Goal: Transaction & Acquisition: Obtain resource

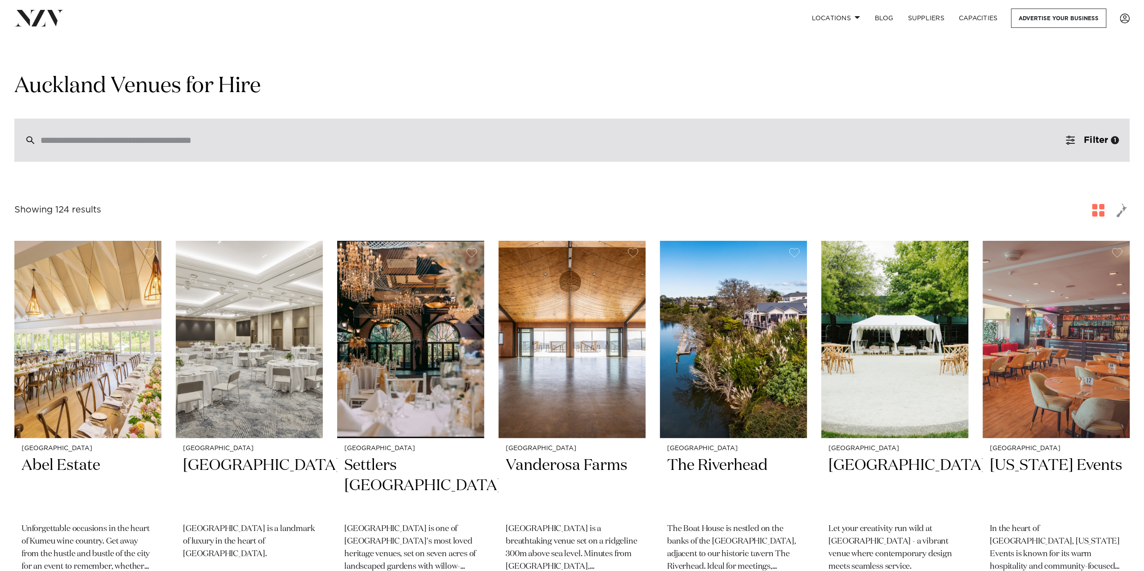
click at [227, 143] on input "search" at bounding box center [552, 140] width 1025 height 10
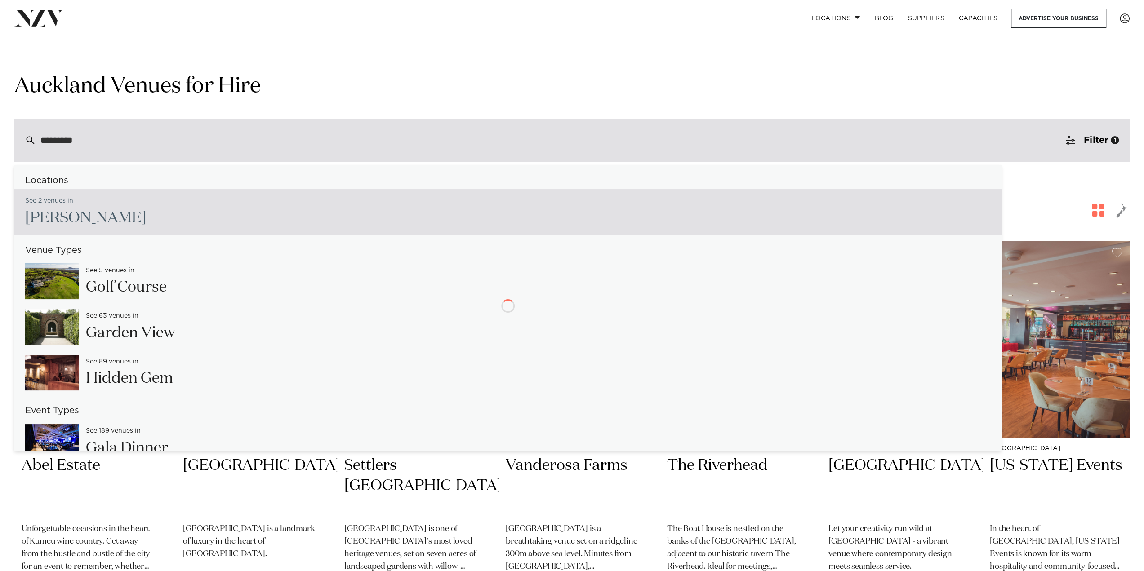
type input "**********"
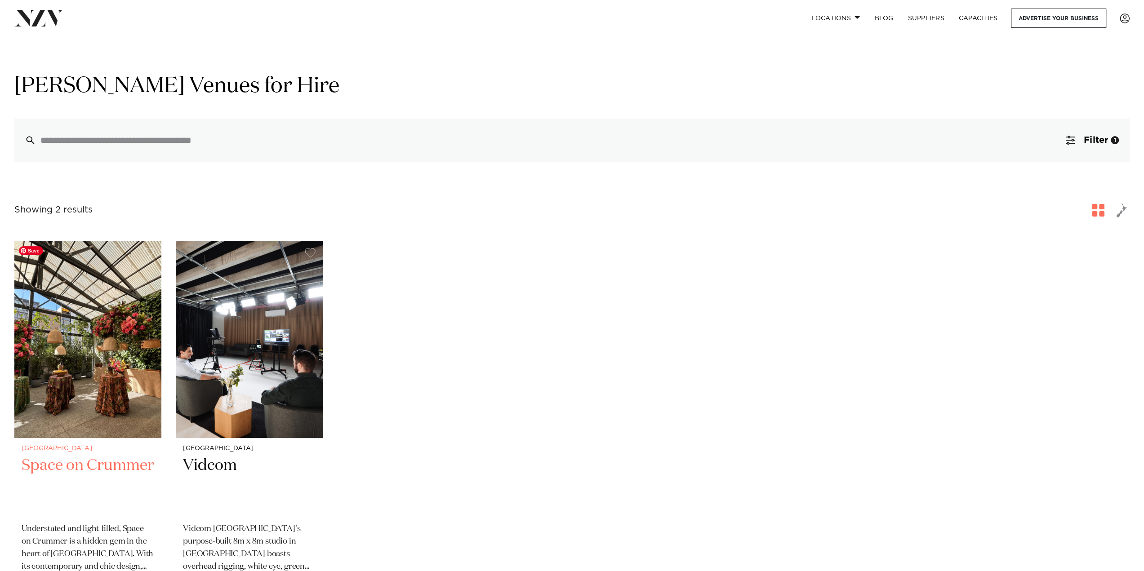
click at [101, 330] on img at bounding box center [87, 339] width 147 height 197
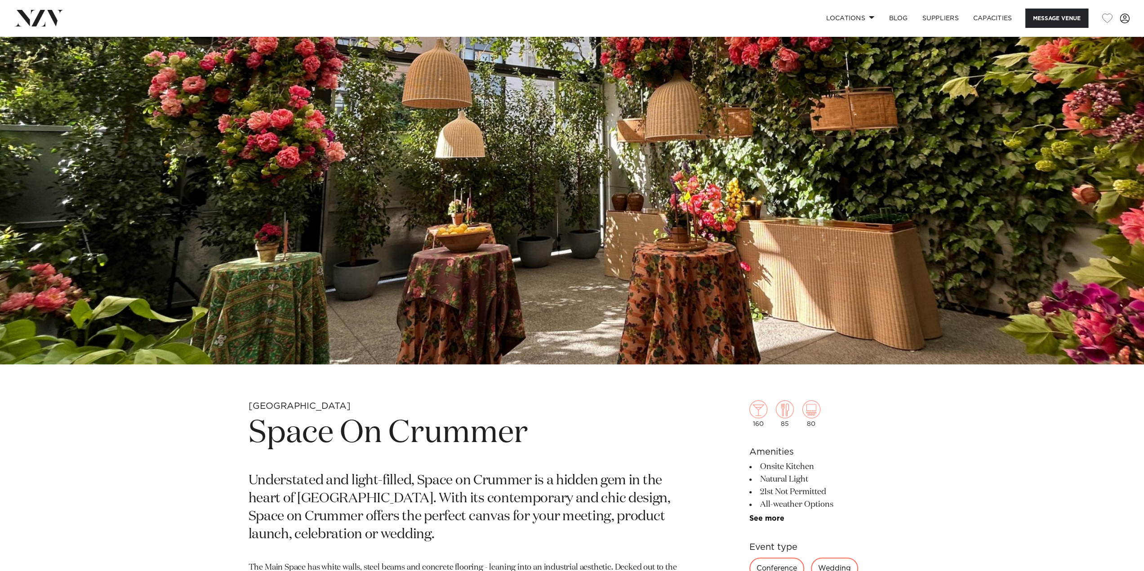
scroll to position [131, 0]
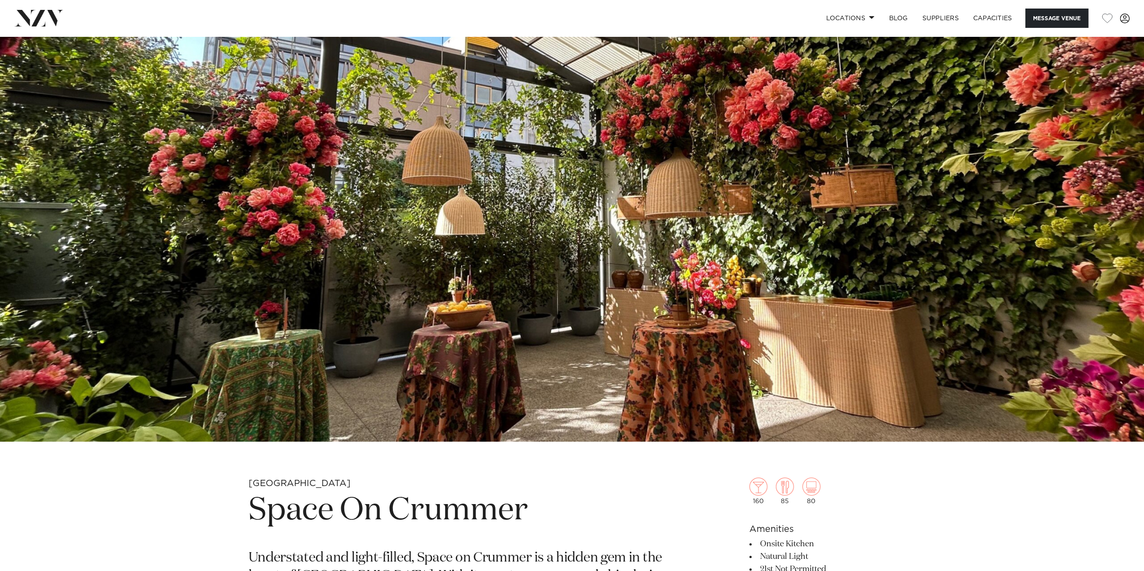
click at [138, 409] on img at bounding box center [572, 174] width 1144 height 536
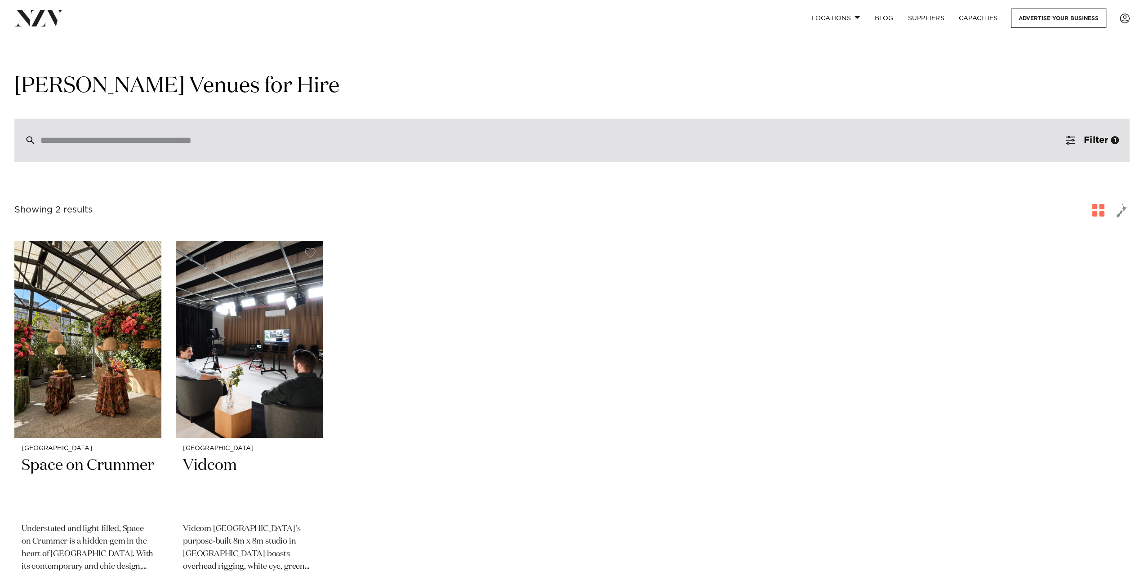
click at [161, 139] on input "search" at bounding box center [552, 140] width 1025 height 10
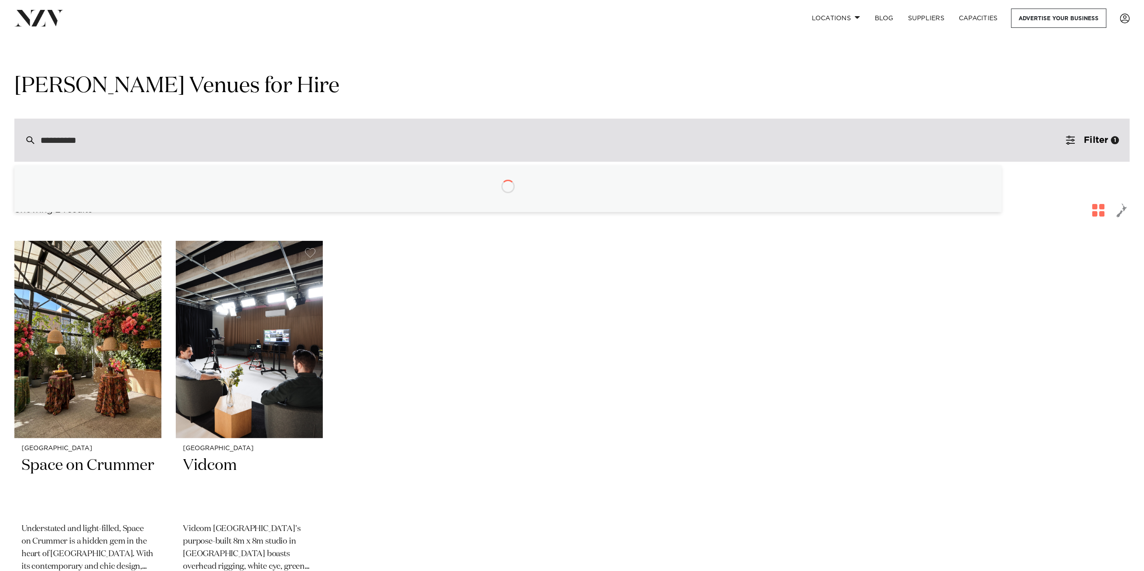
type input "**********"
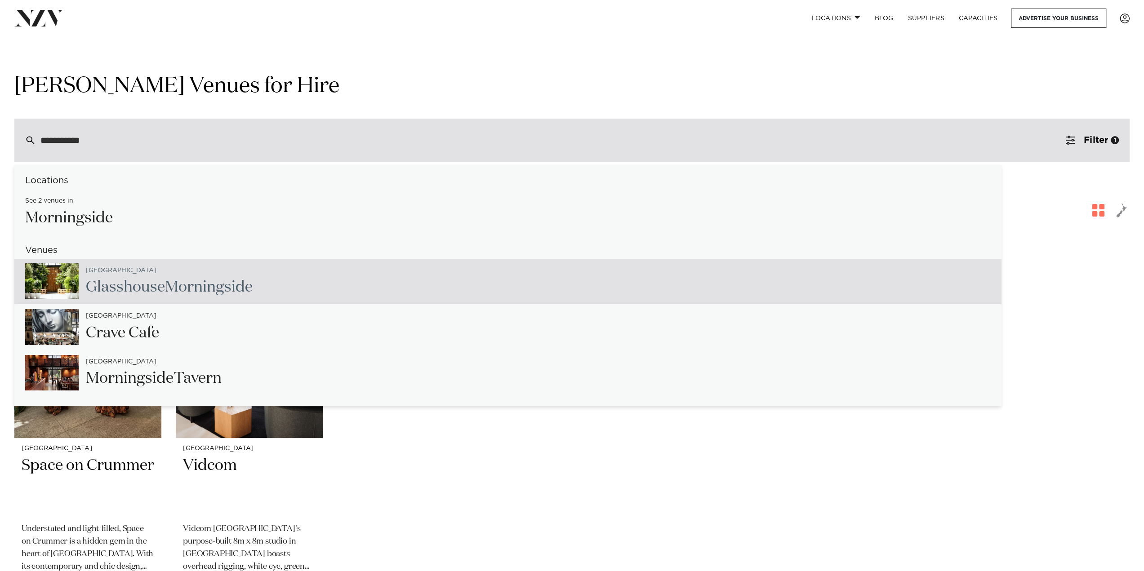
click at [174, 288] on span "Morningside" at bounding box center [209, 287] width 88 height 15
type input "**********"
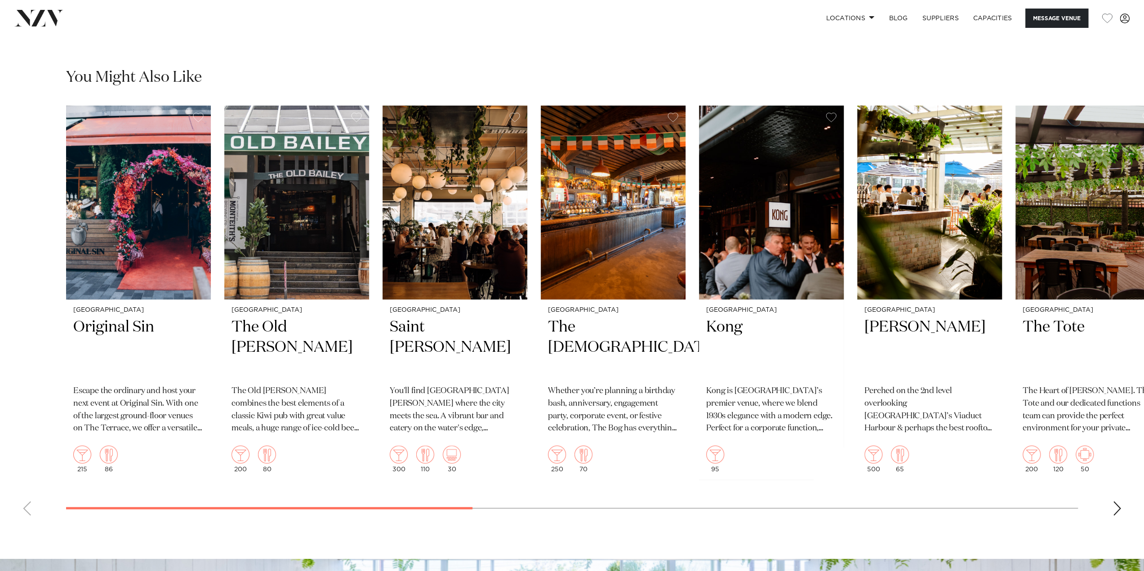
scroll to position [1813, 0]
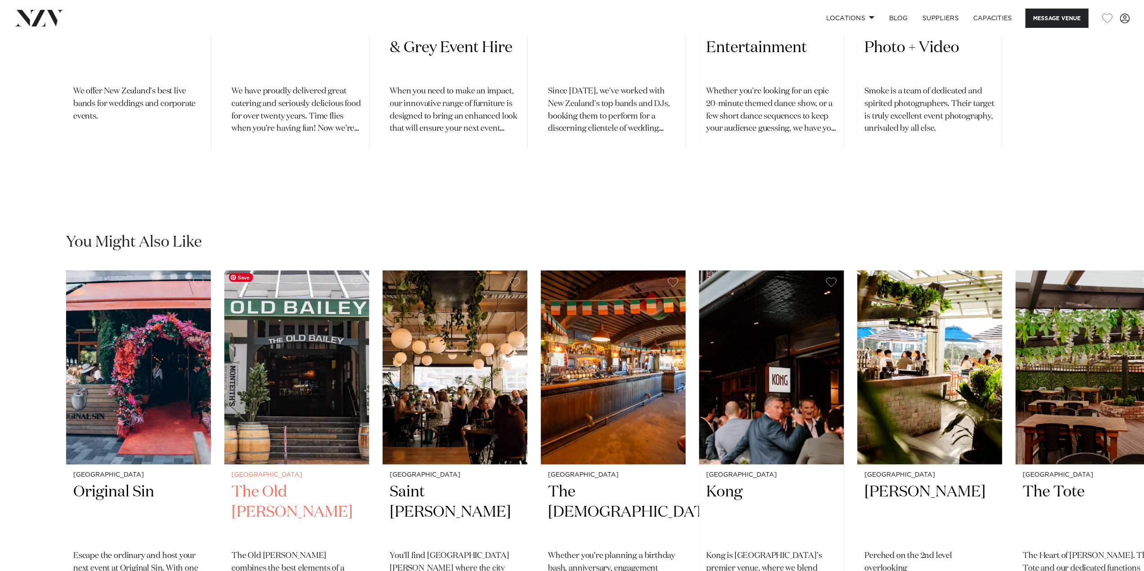
click at [271, 326] on img "2 / 16" at bounding box center [296, 368] width 145 height 194
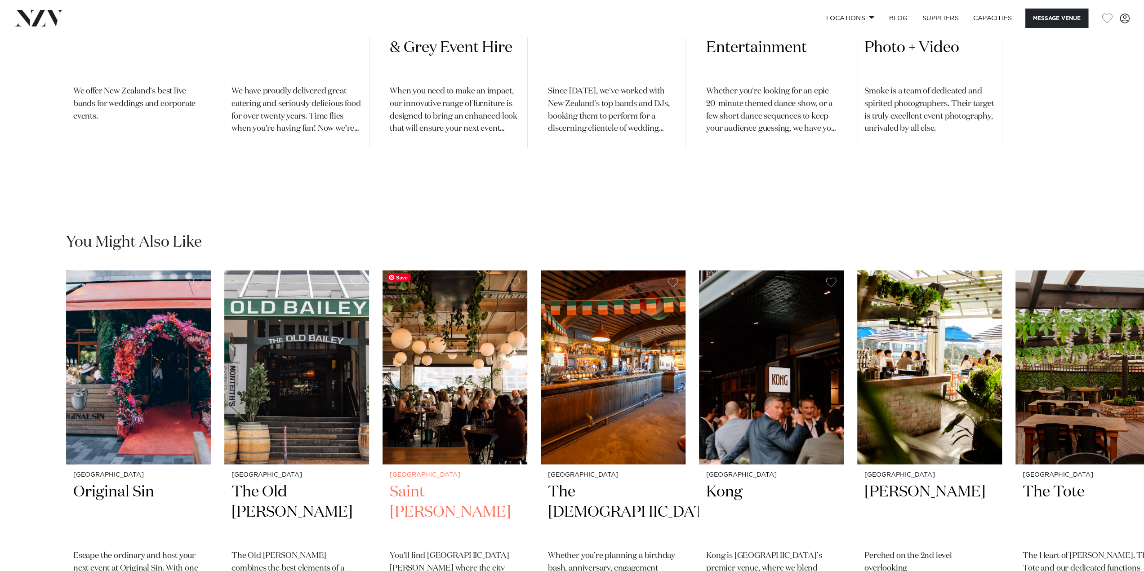
click at [461, 347] on img "3 / 16" at bounding box center [455, 368] width 145 height 194
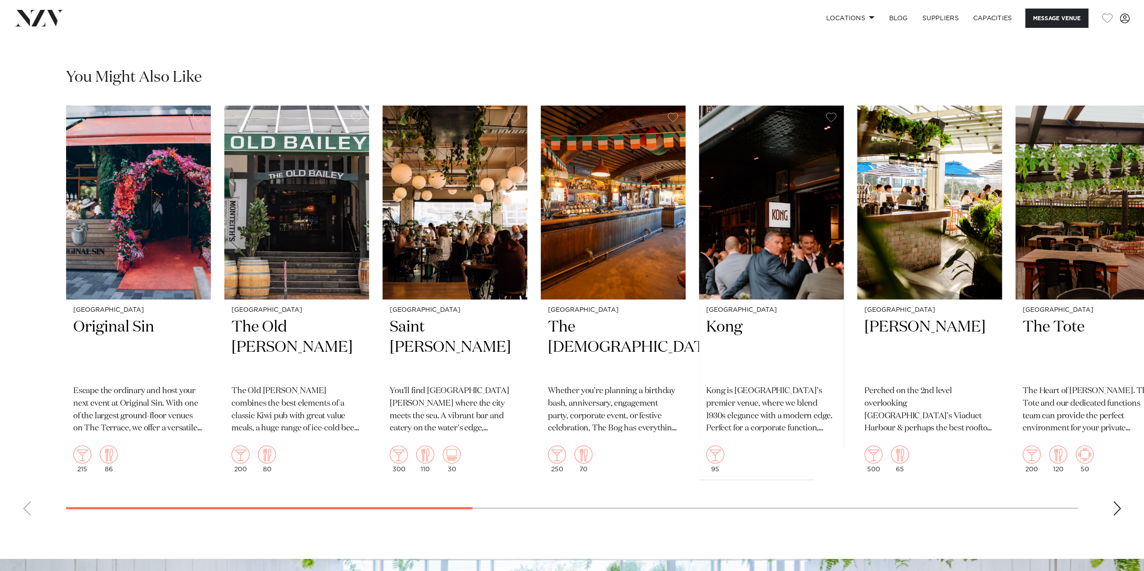
click at [1113, 513] on div "Next slide" at bounding box center [1117, 509] width 9 height 14
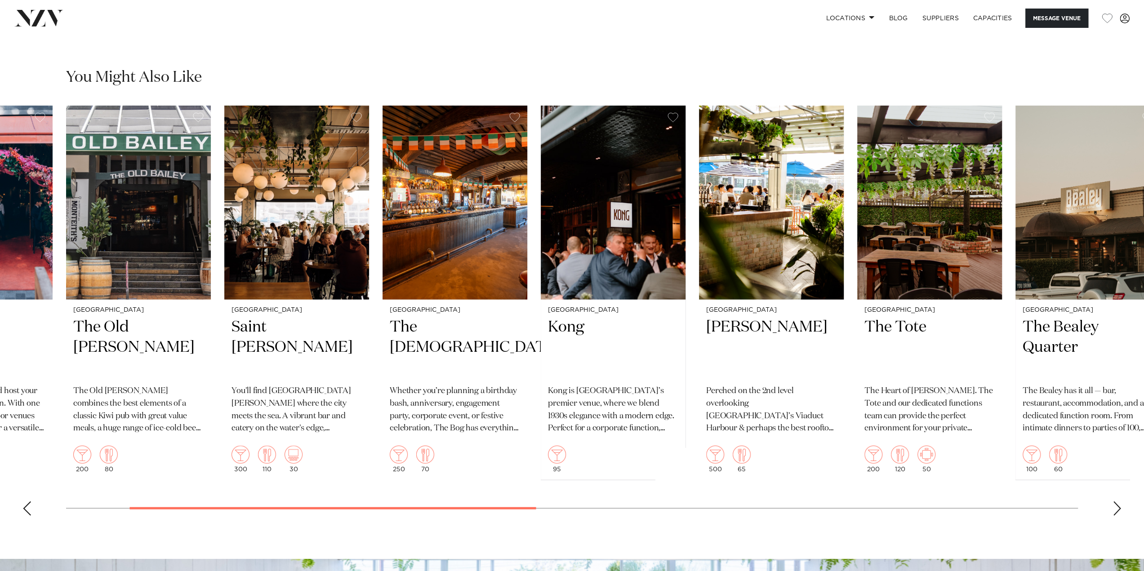
click at [1113, 513] on div "Next slide" at bounding box center [1117, 509] width 9 height 14
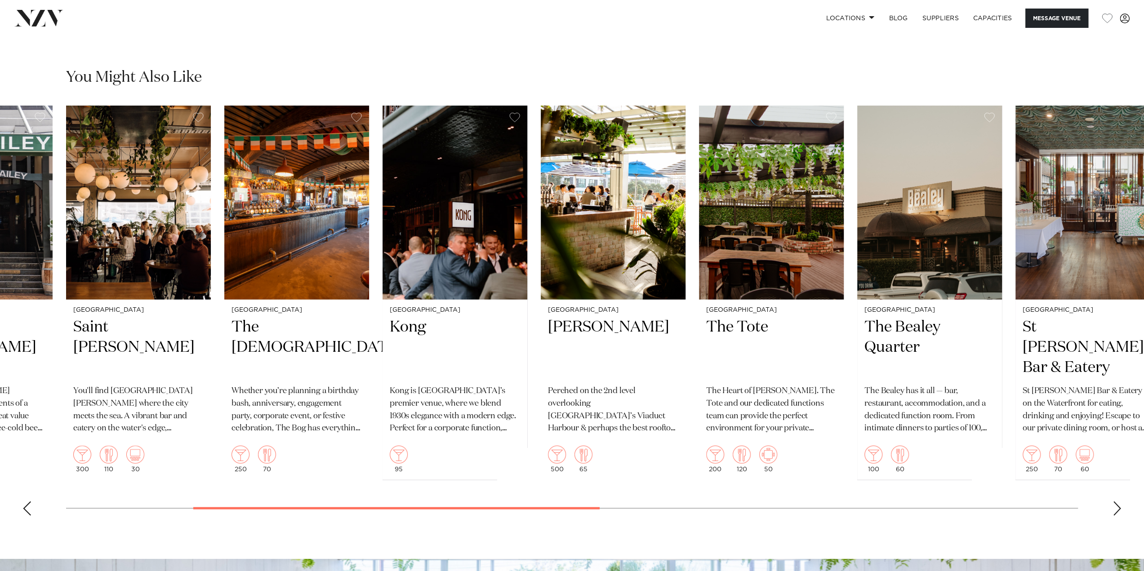
click at [1113, 513] on div "Next slide" at bounding box center [1117, 509] width 9 height 14
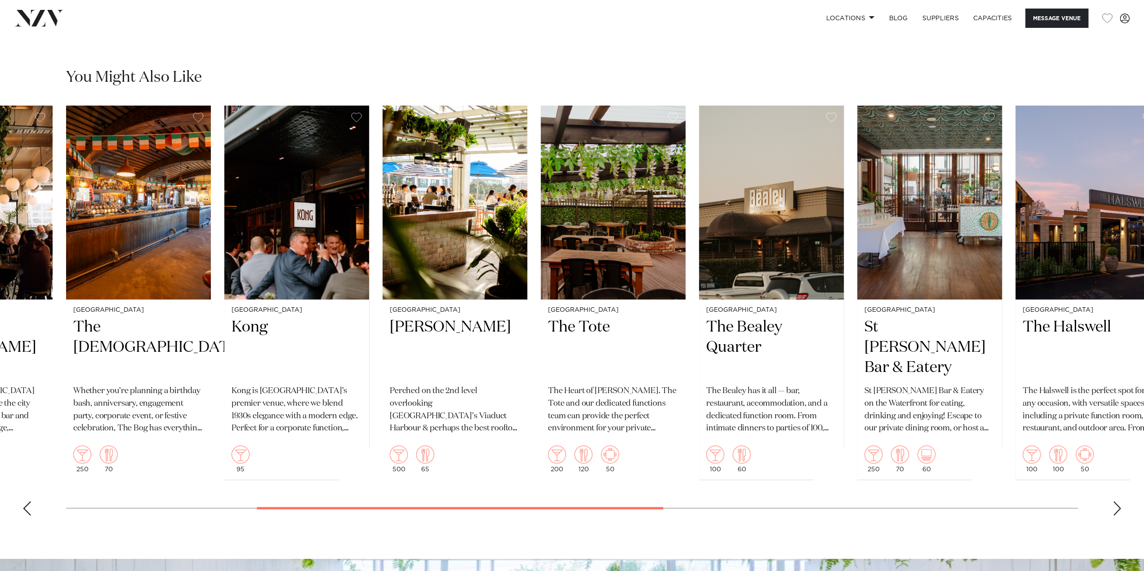
click at [1113, 513] on div "Next slide" at bounding box center [1117, 509] width 9 height 14
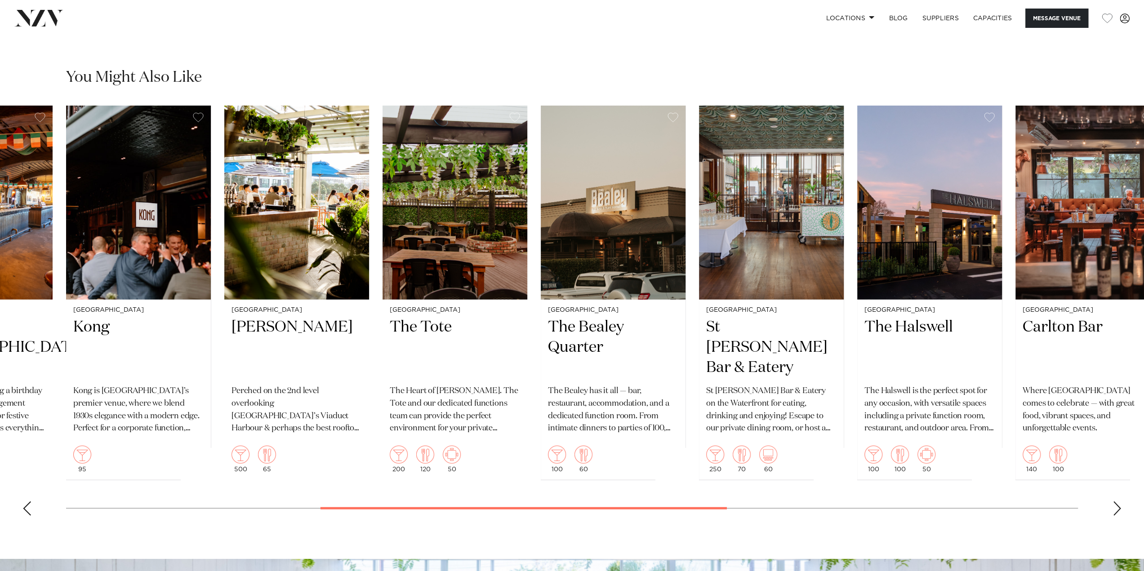
click at [1113, 513] on div "Next slide" at bounding box center [1117, 509] width 9 height 14
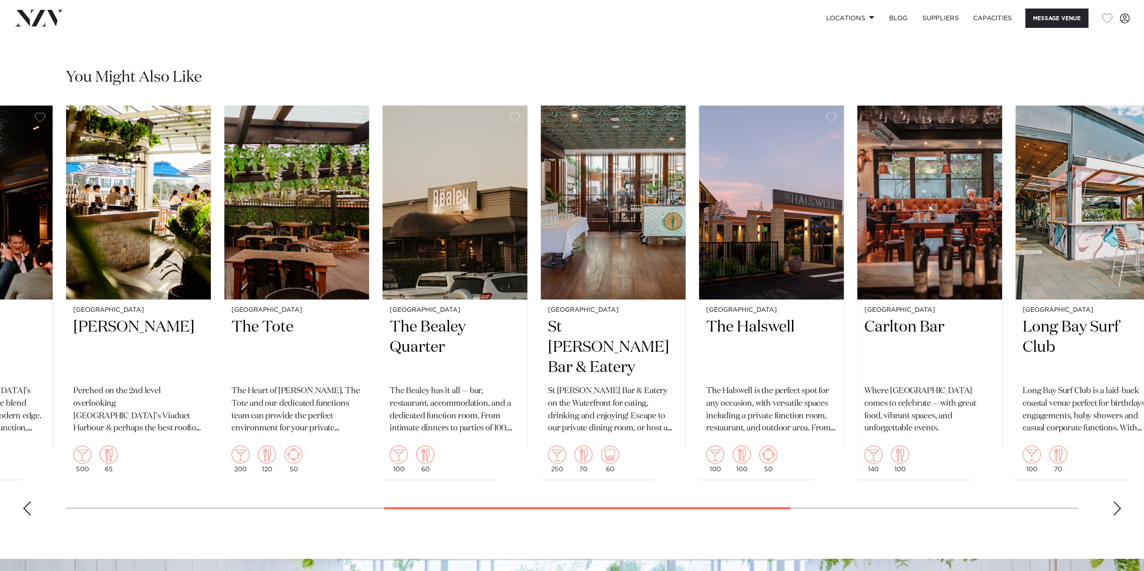
click at [1113, 513] on div "Next slide" at bounding box center [1117, 509] width 9 height 14
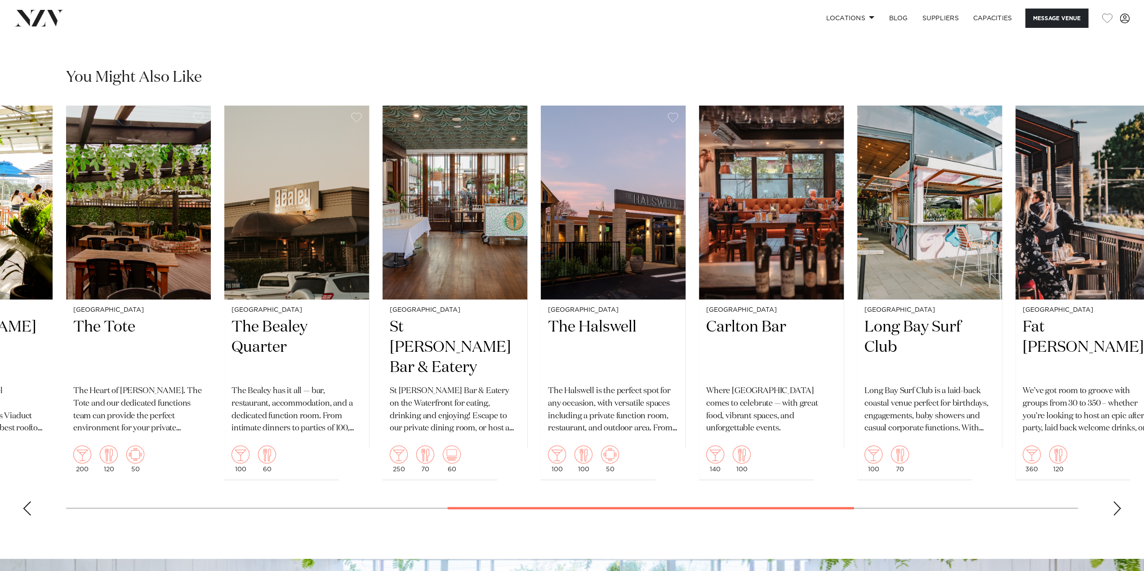
click at [1113, 513] on div "Next slide" at bounding box center [1117, 509] width 9 height 14
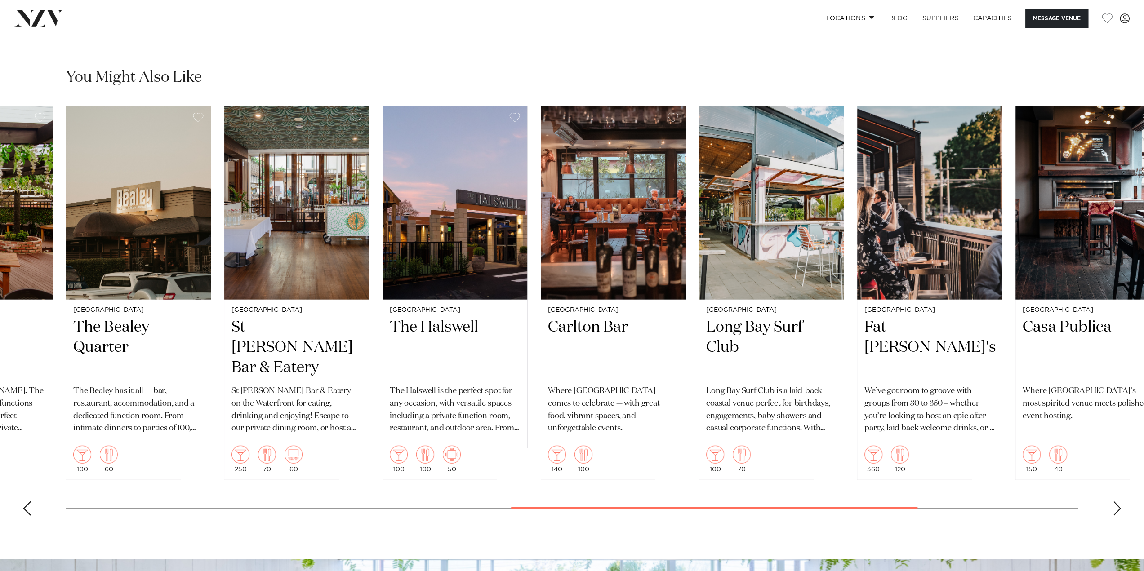
click at [1113, 513] on div "Next slide" at bounding box center [1117, 509] width 9 height 14
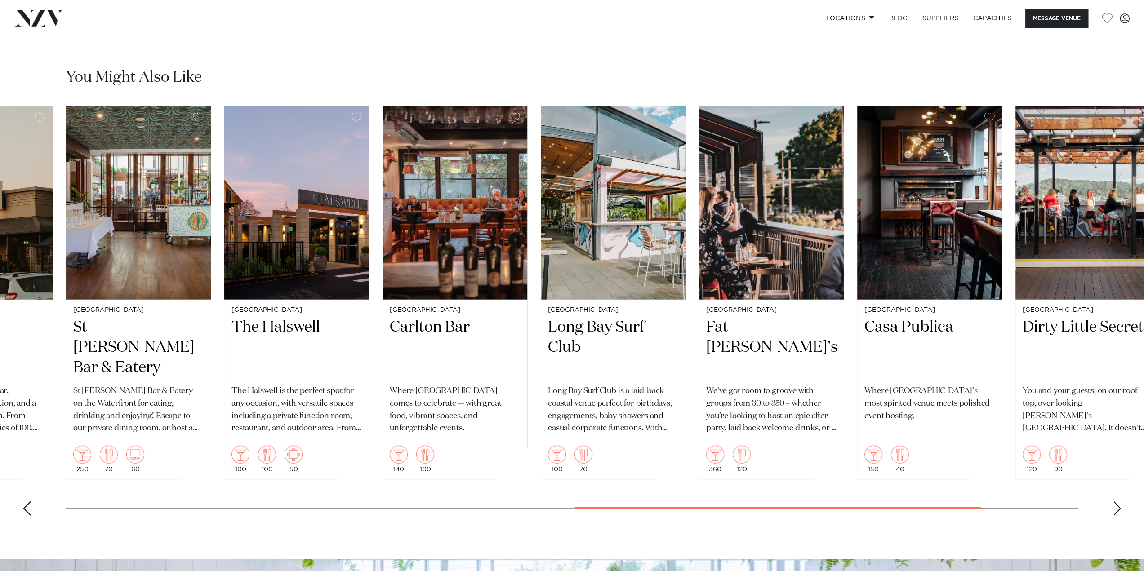
click at [1113, 513] on div "Next slide" at bounding box center [1117, 509] width 9 height 14
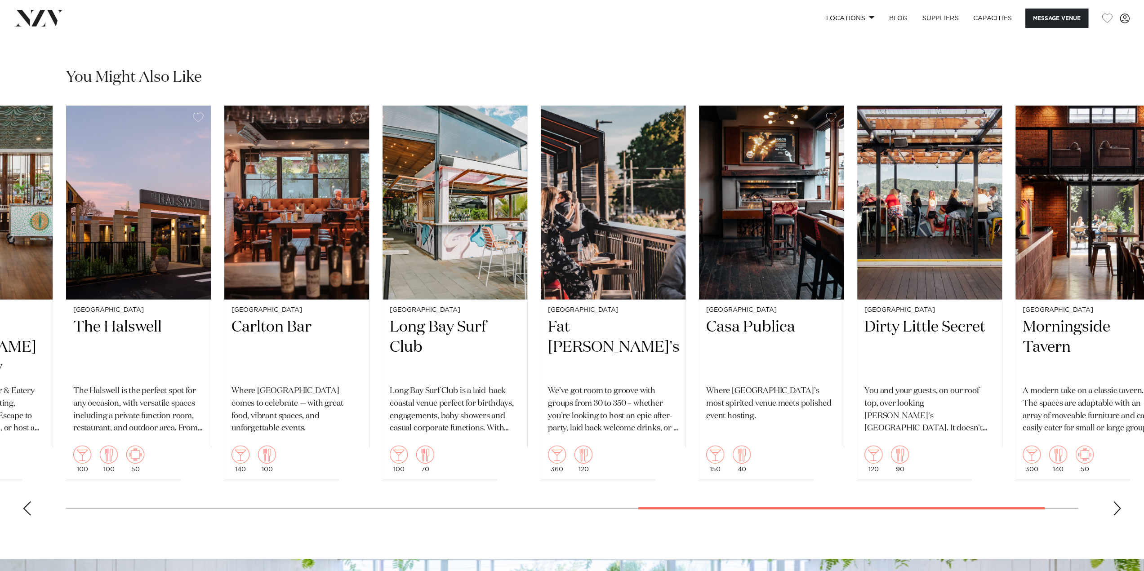
click at [1113, 513] on div "Next slide" at bounding box center [1117, 509] width 9 height 14
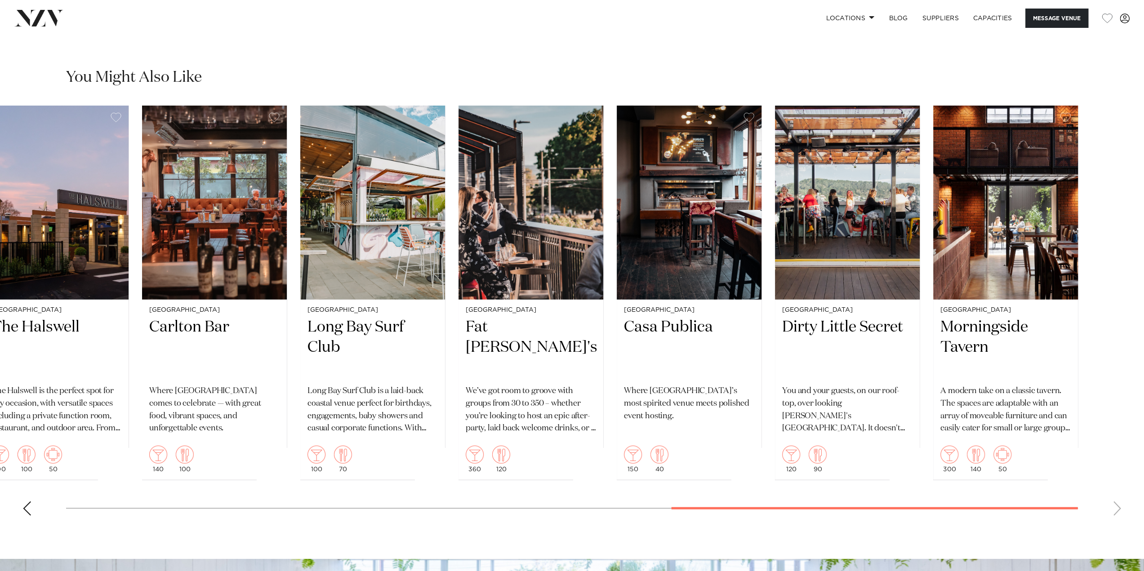
click at [1113, 513] on swiper-container "Christchurch Original Sin Escape the ordinary and host your next event at Origi…" at bounding box center [572, 315] width 1144 height 418
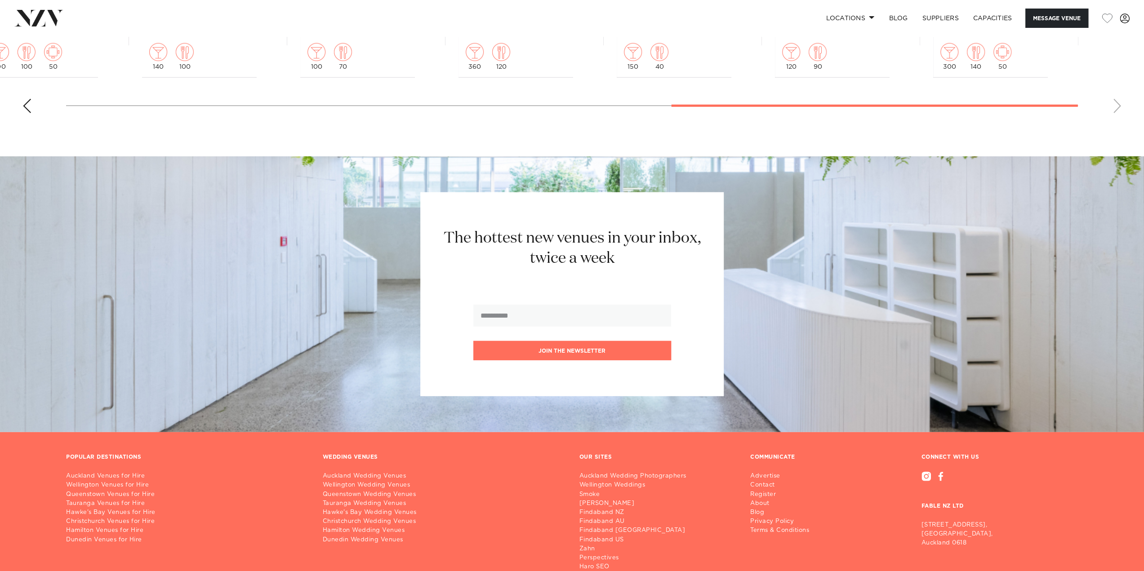
scroll to position [2458, 0]
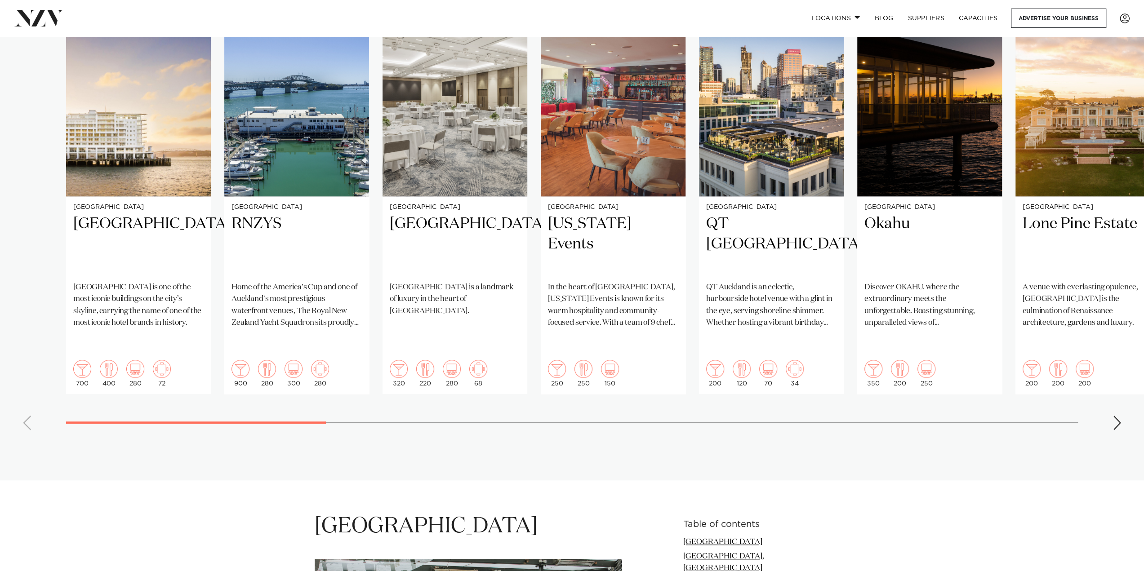
scroll to position [495, 0]
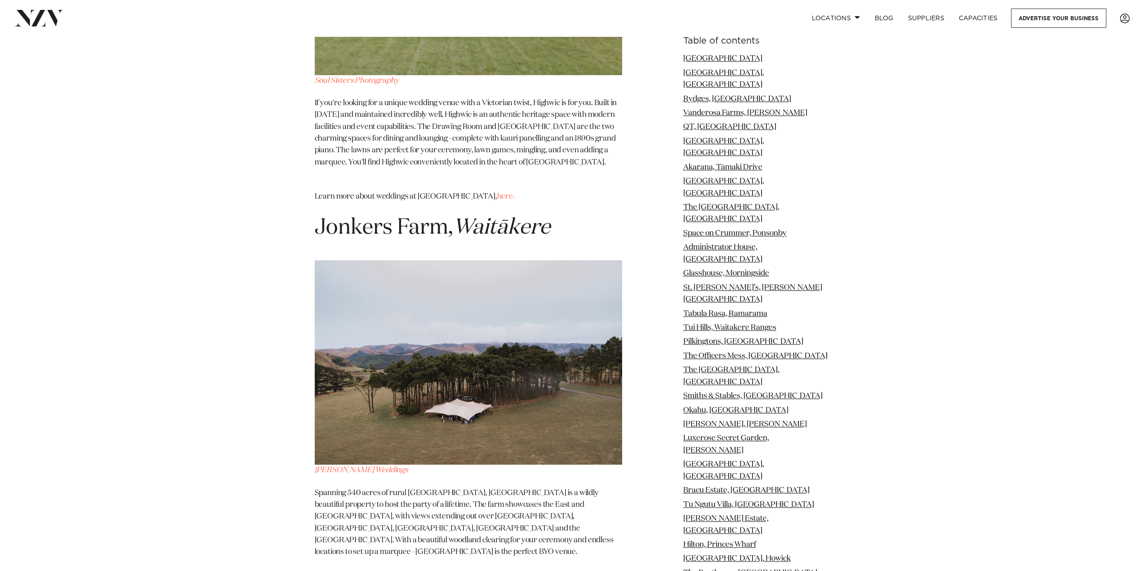
scroll to position [14341, 0]
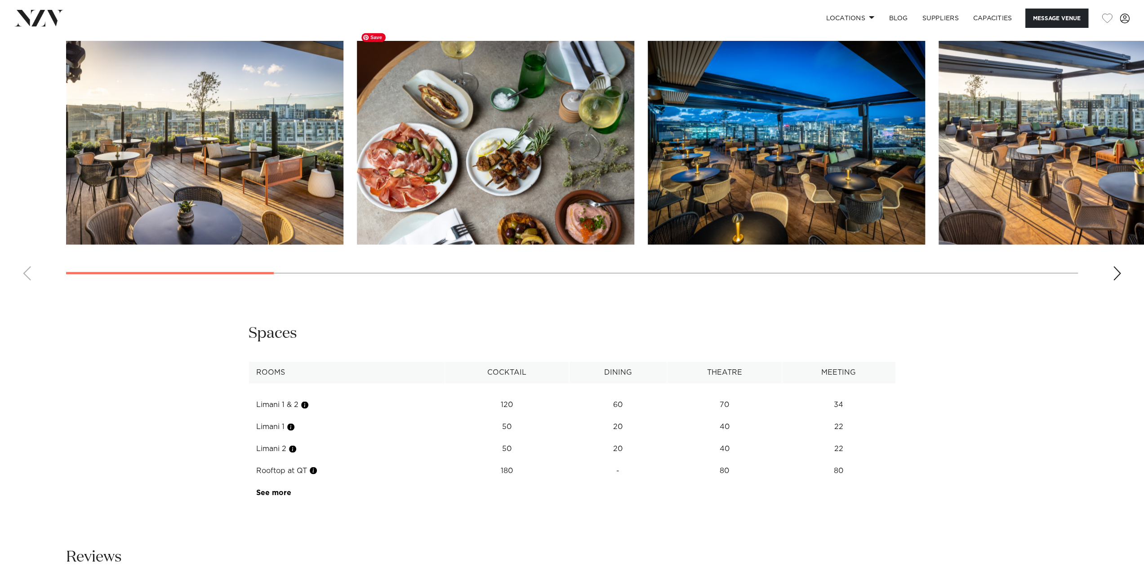
scroll to position [1154, 0]
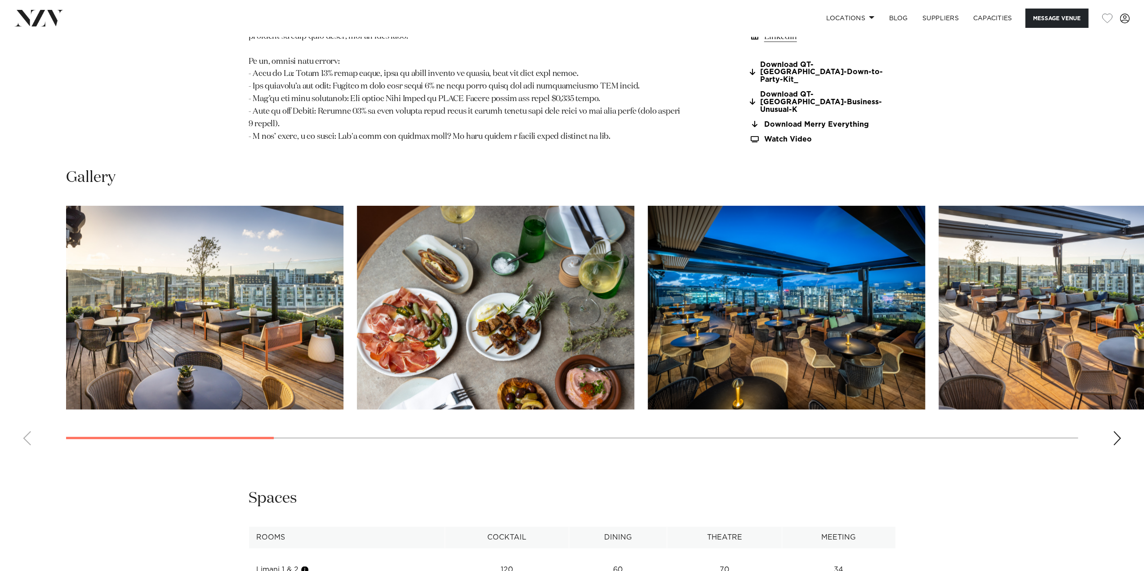
click at [1125, 426] on swiper-container at bounding box center [572, 329] width 1144 height 247
click at [1119, 431] on div "Next slide" at bounding box center [1117, 438] width 9 height 14
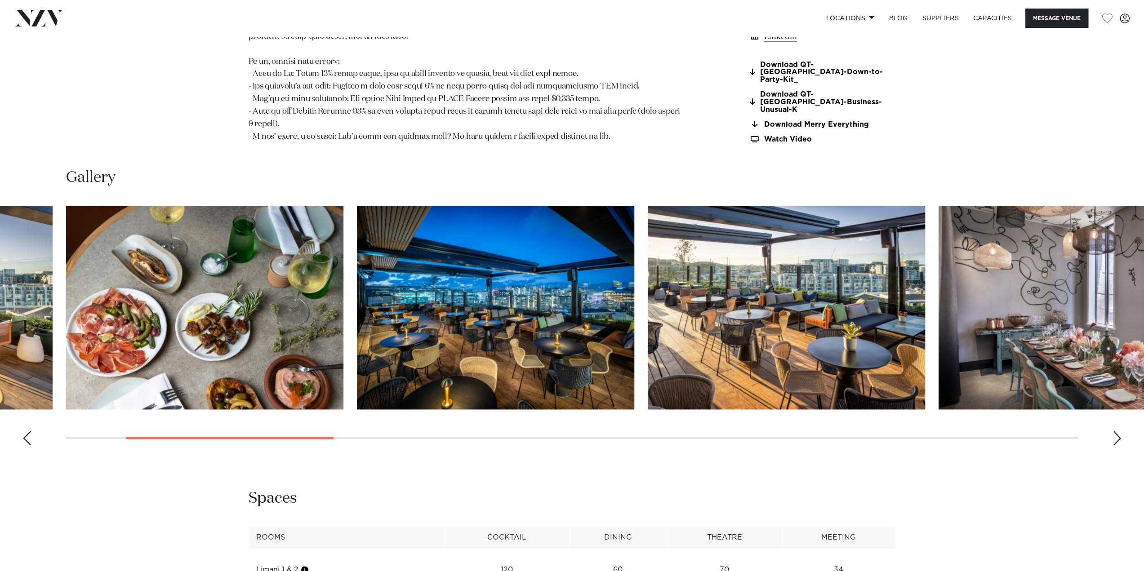
click at [1119, 431] on div "Next slide" at bounding box center [1117, 438] width 9 height 14
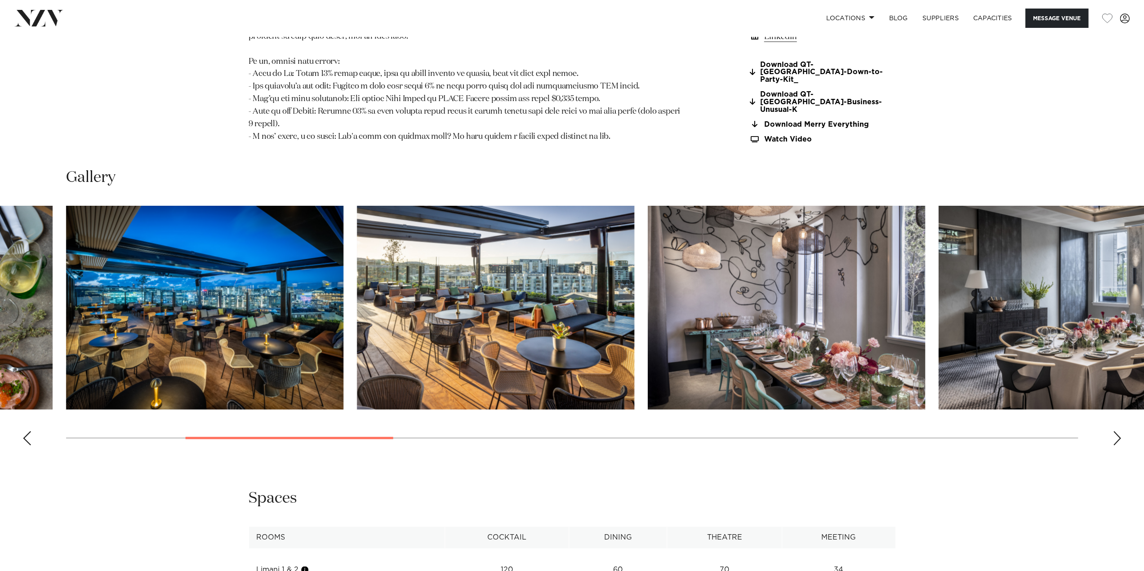
click at [1119, 431] on div "Next slide" at bounding box center [1117, 438] width 9 height 14
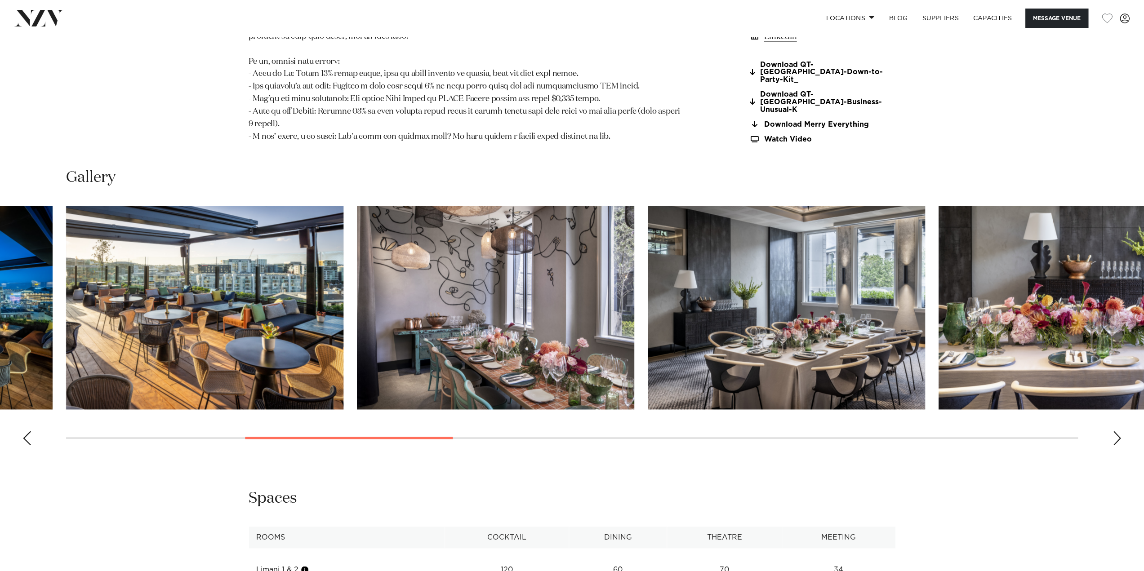
click at [1119, 431] on div "Next slide" at bounding box center [1117, 438] width 9 height 14
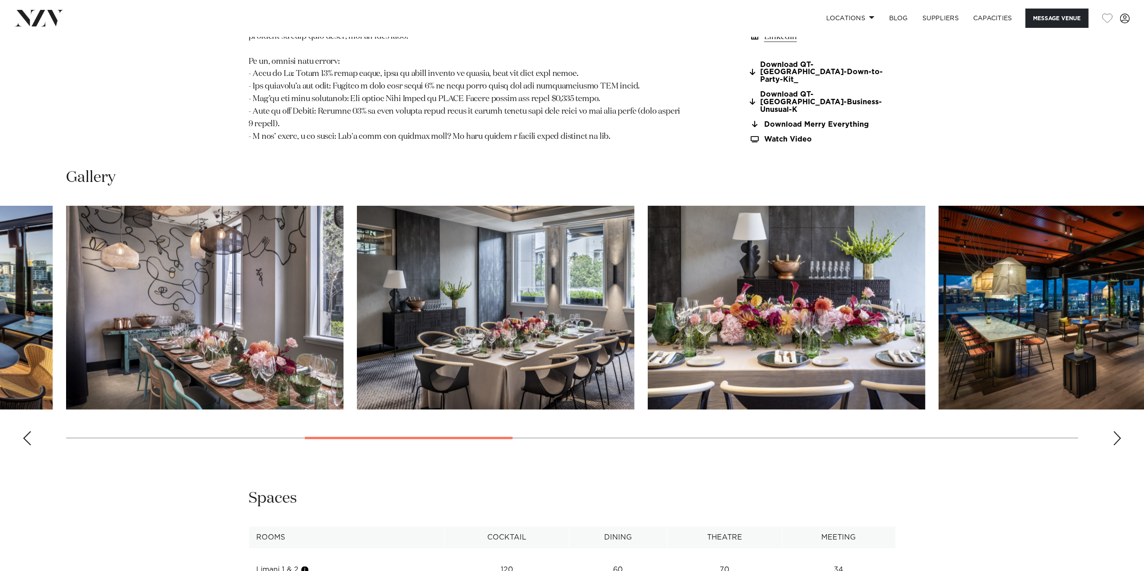
click at [1119, 431] on div "Next slide" at bounding box center [1117, 438] width 9 height 14
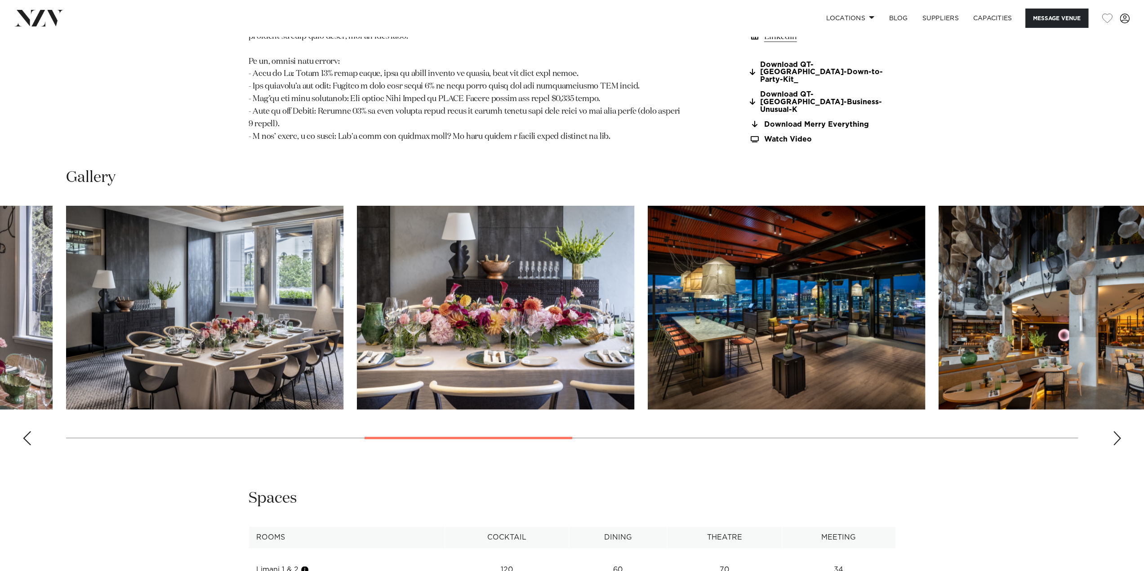
click at [1119, 431] on div "Next slide" at bounding box center [1117, 438] width 9 height 14
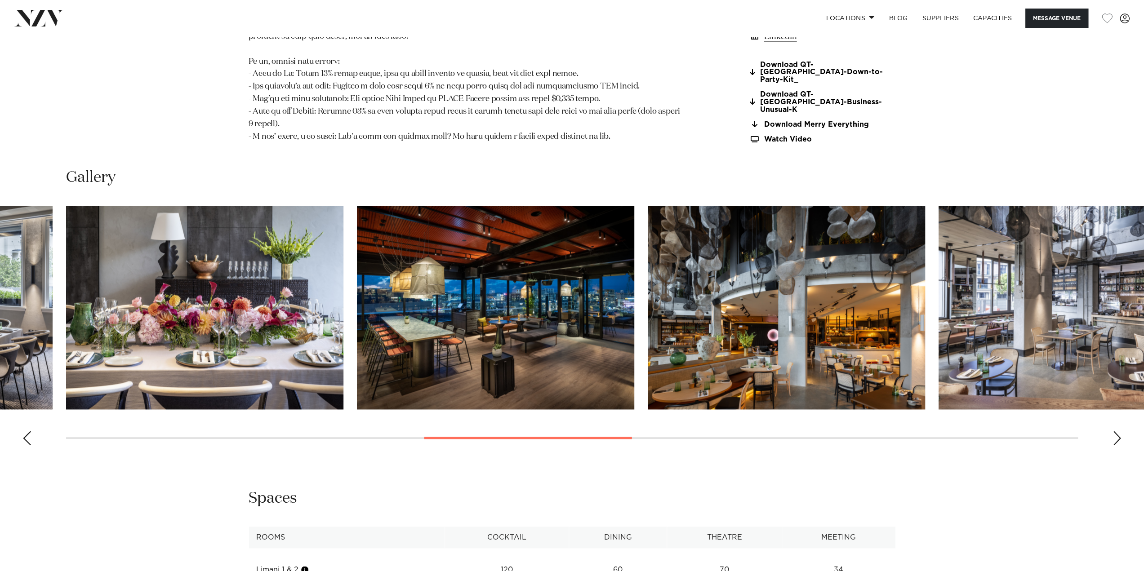
click at [1119, 431] on div "Next slide" at bounding box center [1117, 438] width 9 height 14
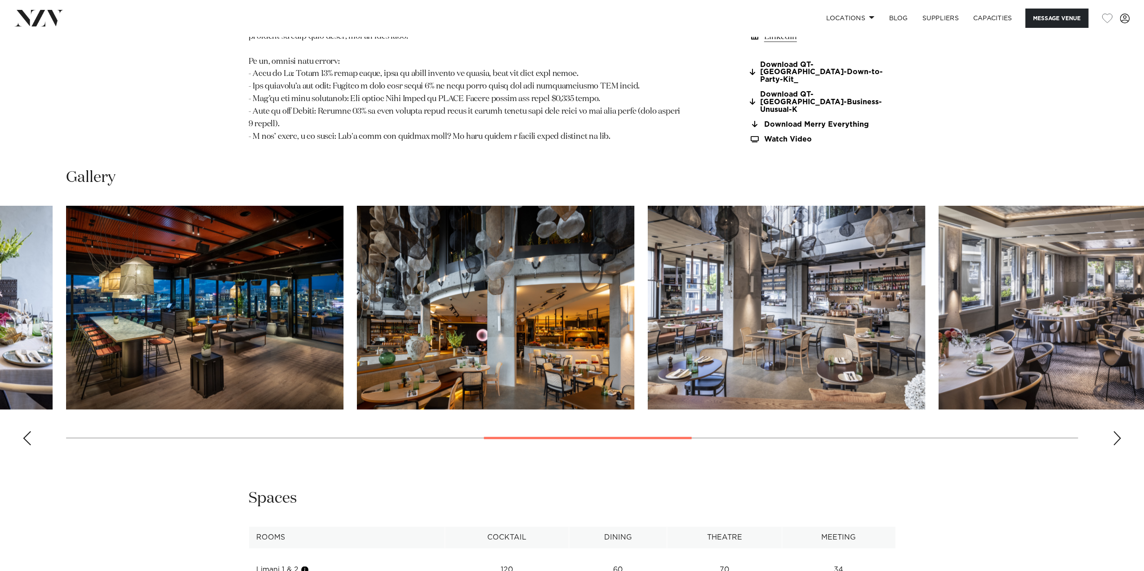
click at [1119, 431] on div "Next slide" at bounding box center [1117, 438] width 9 height 14
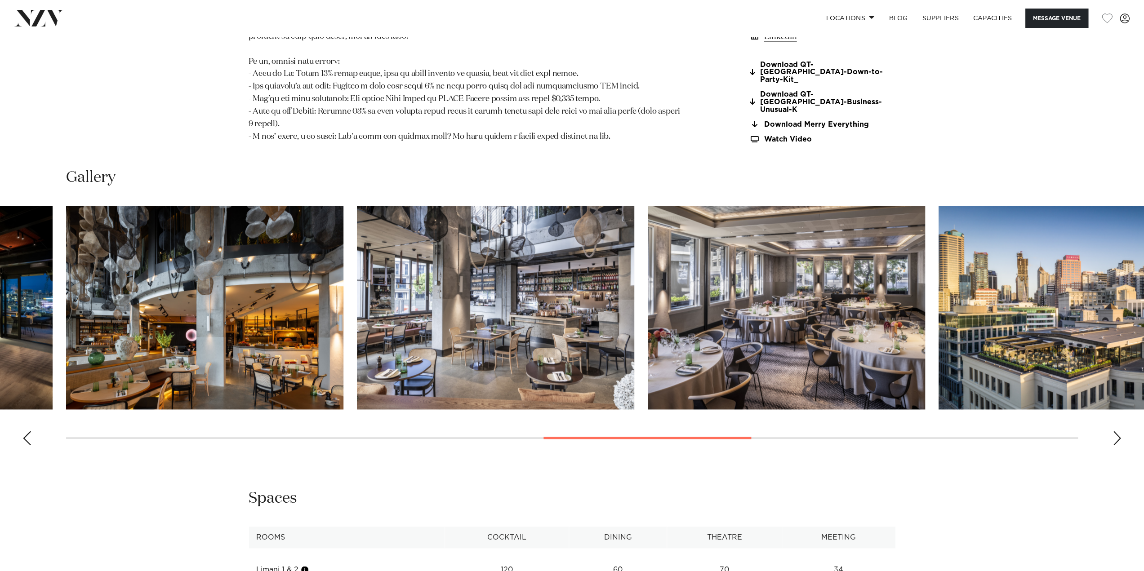
click at [1119, 431] on div "Next slide" at bounding box center [1117, 438] width 9 height 14
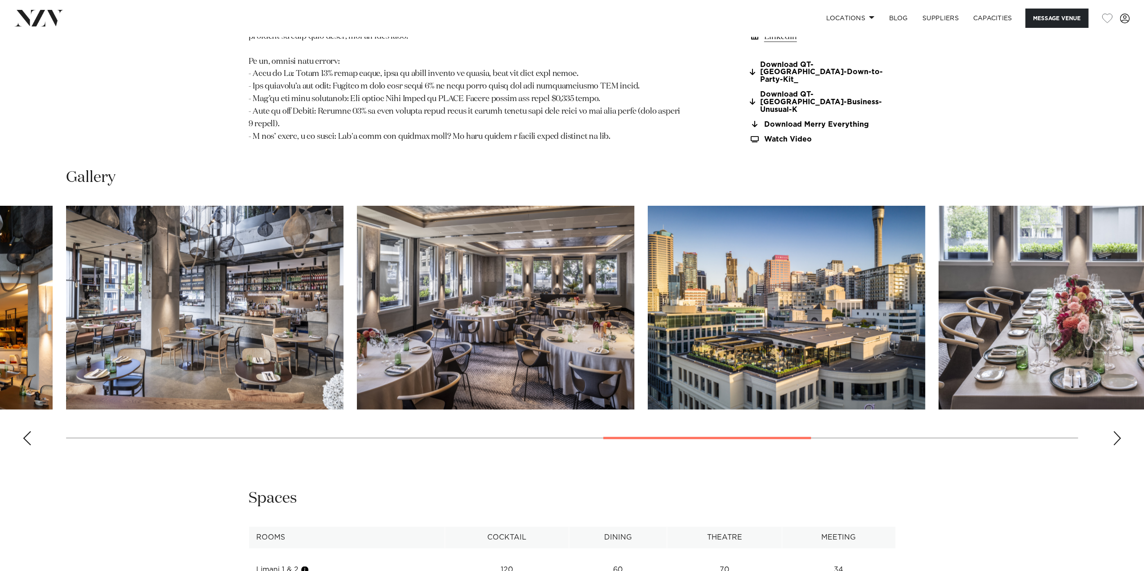
click at [1119, 431] on div "Next slide" at bounding box center [1117, 438] width 9 height 14
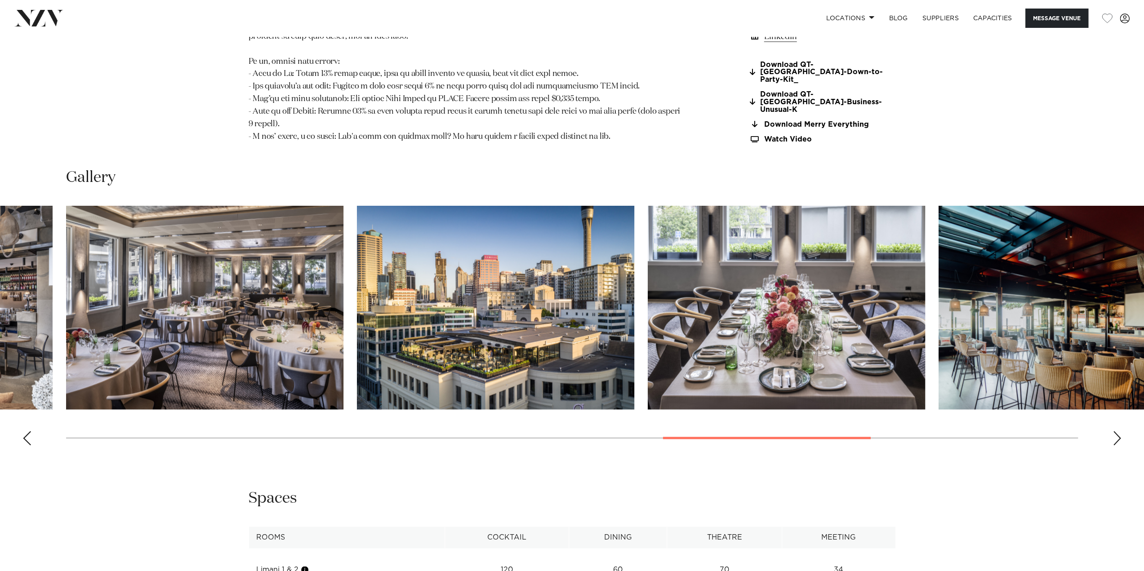
click at [1119, 431] on div "Next slide" at bounding box center [1117, 438] width 9 height 14
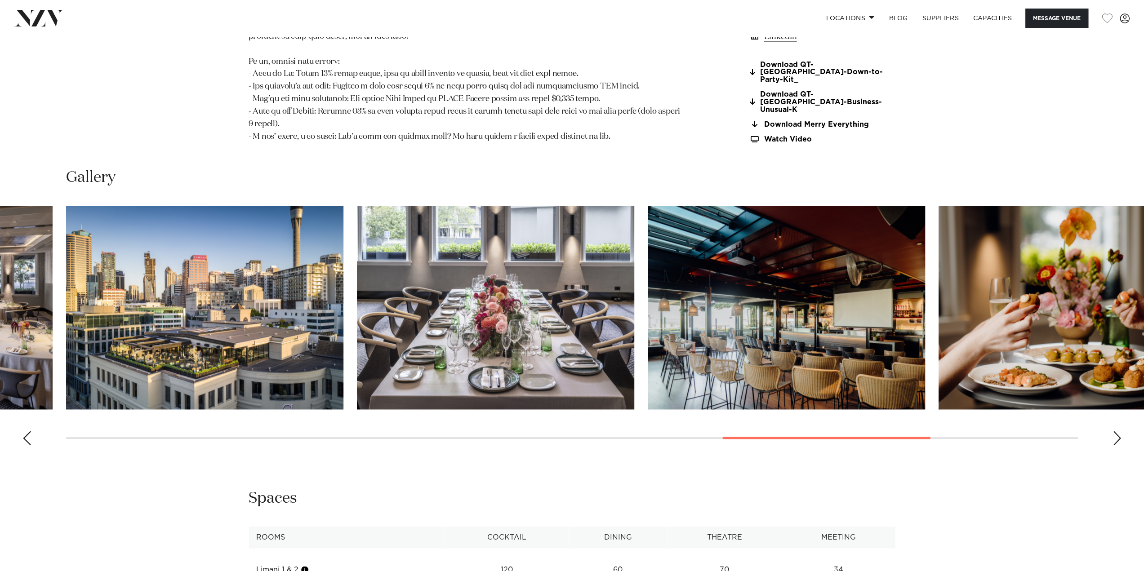
click at [1119, 431] on div "Next slide" at bounding box center [1117, 438] width 9 height 14
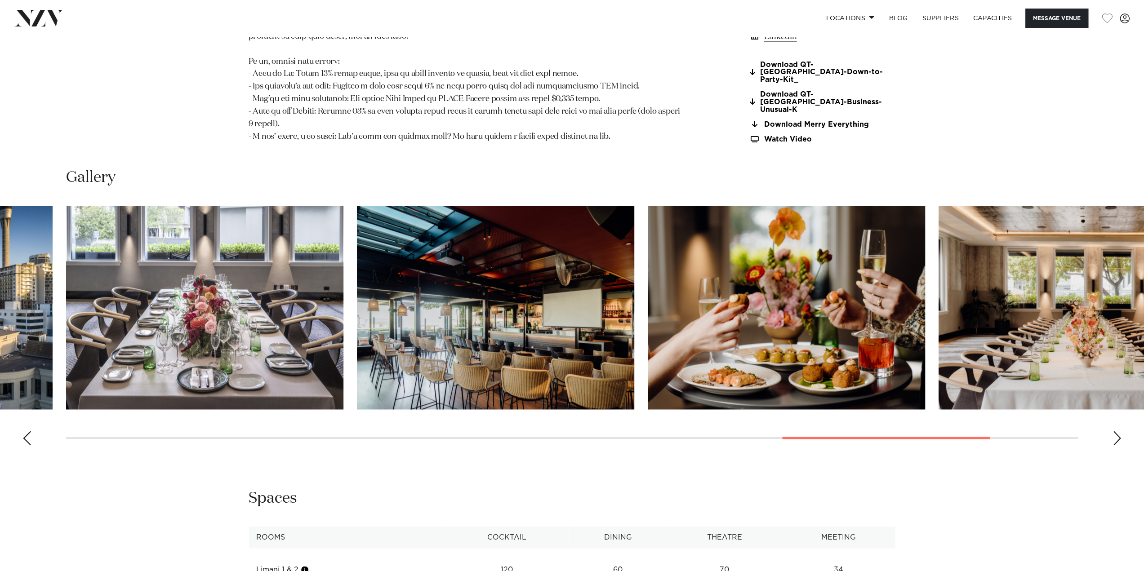
click at [1119, 431] on div "Next slide" at bounding box center [1117, 438] width 9 height 14
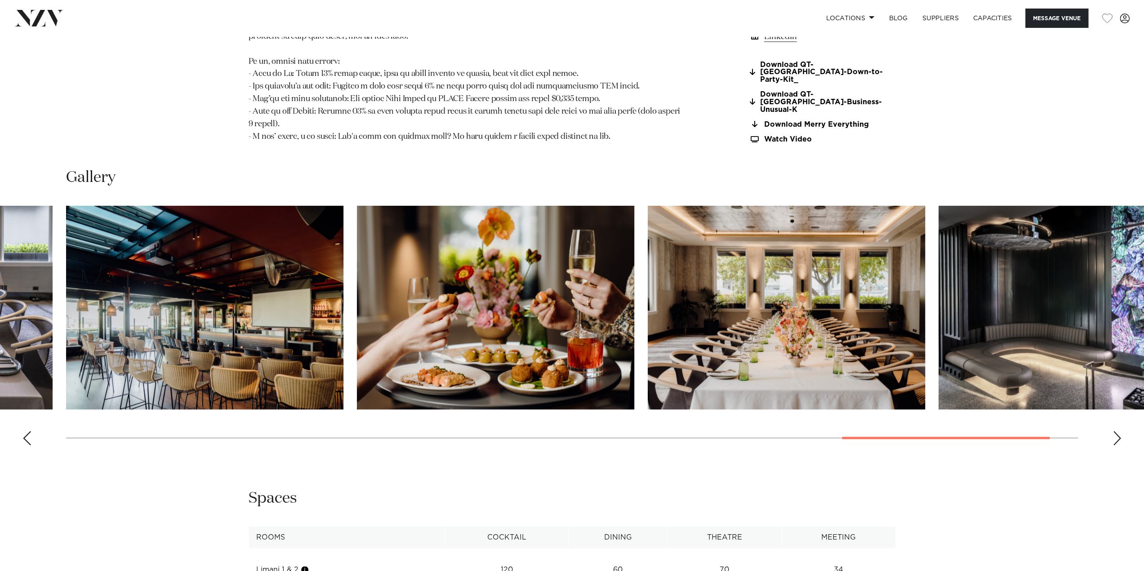
click at [1119, 431] on div "Next slide" at bounding box center [1117, 438] width 9 height 14
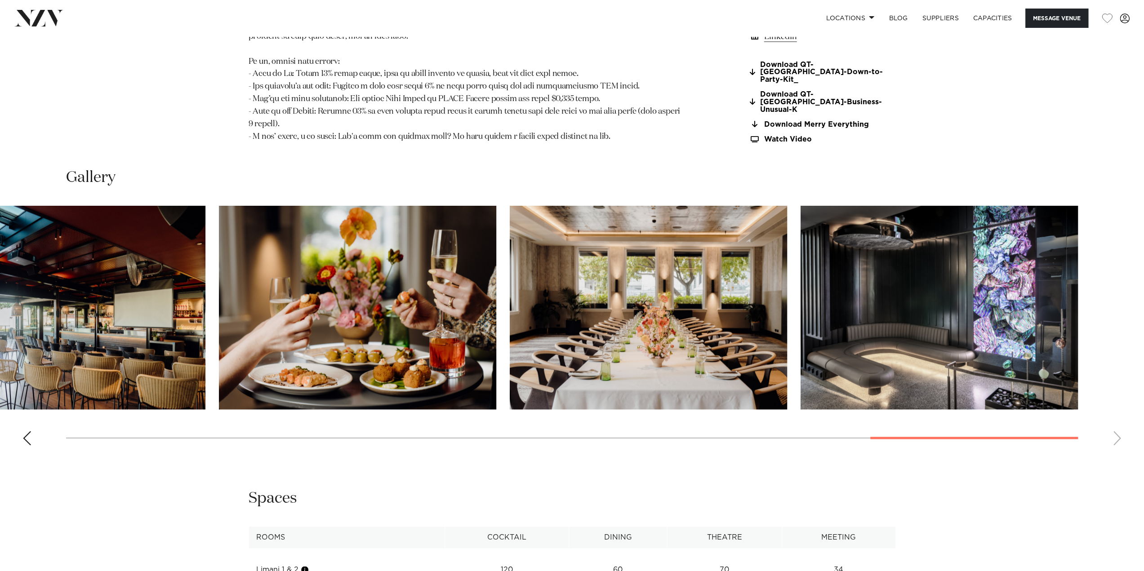
click at [1119, 422] on swiper-container at bounding box center [572, 329] width 1144 height 247
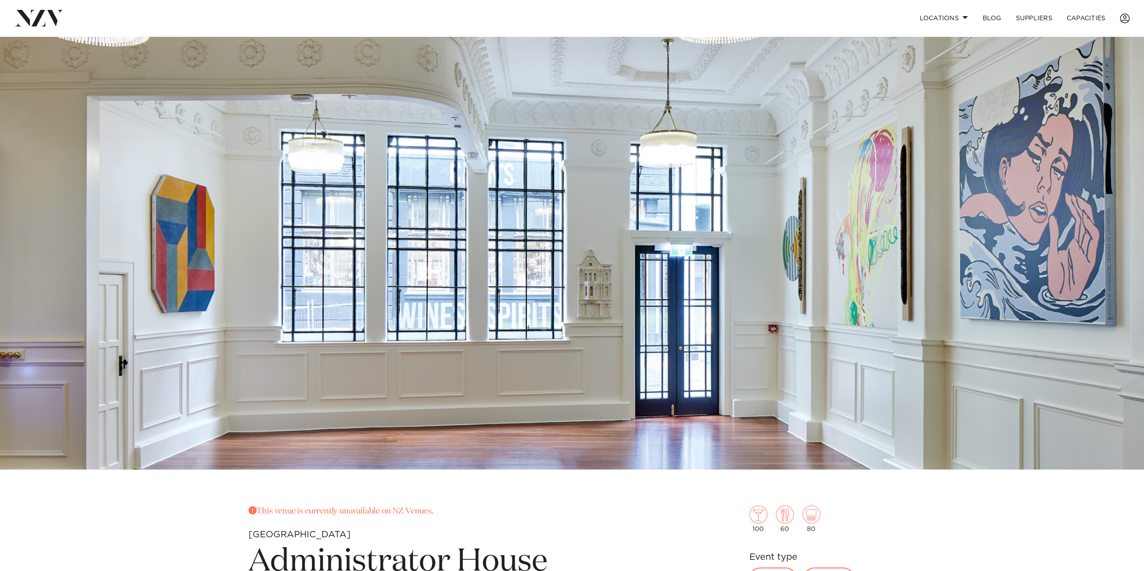
scroll to position [268, 0]
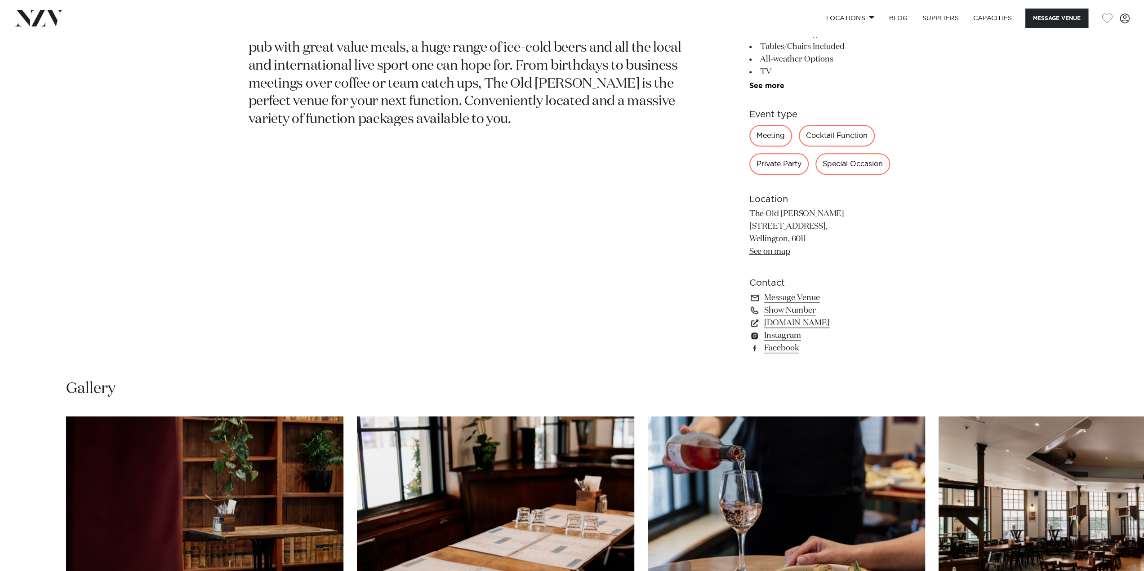
scroll to position [824, 0]
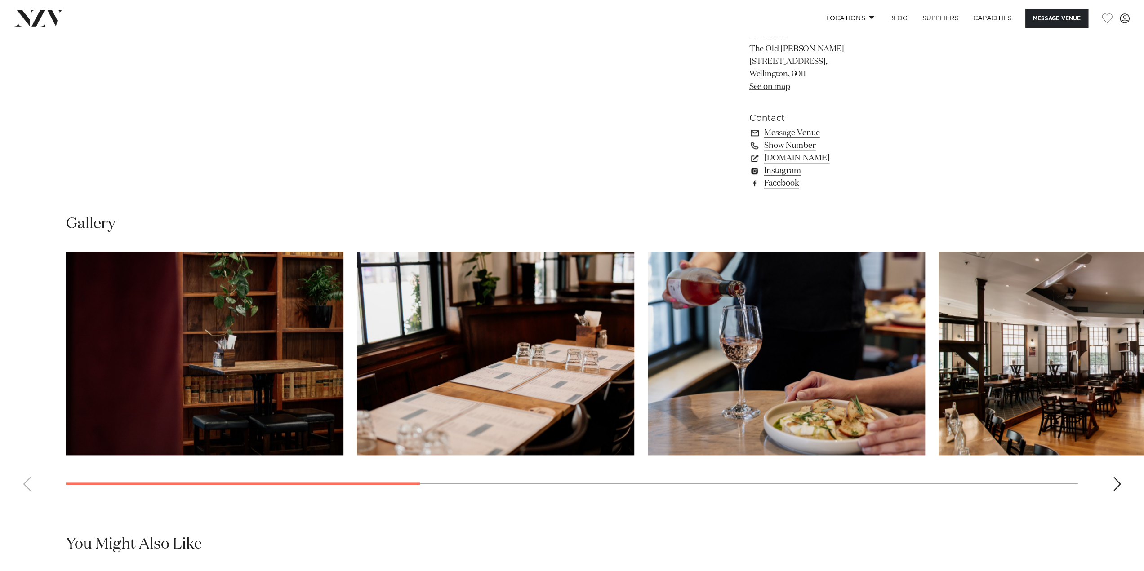
click at [1114, 481] on div "Next slide" at bounding box center [1117, 484] width 9 height 14
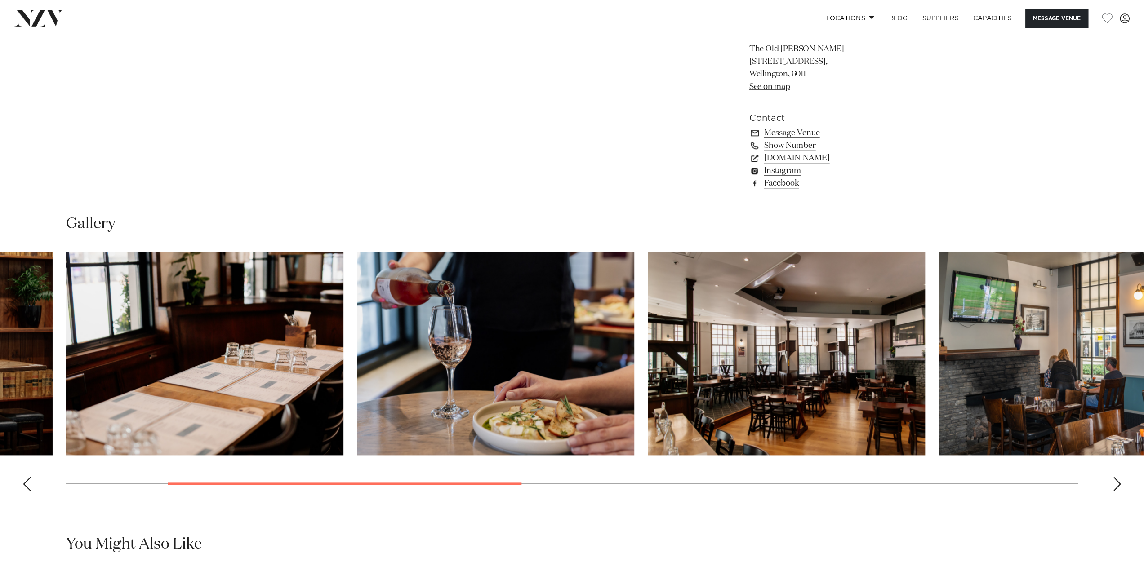
click at [1114, 481] on div "Next slide" at bounding box center [1117, 484] width 9 height 14
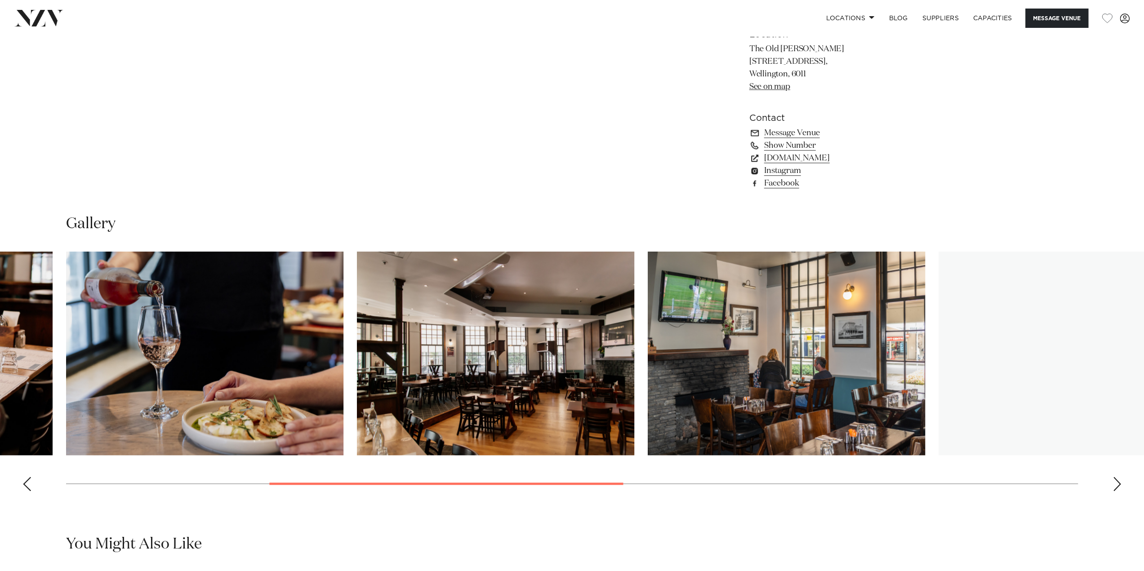
click at [1114, 481] on div "Next slide" at bounding box center [1117, 484] width 9 height 14
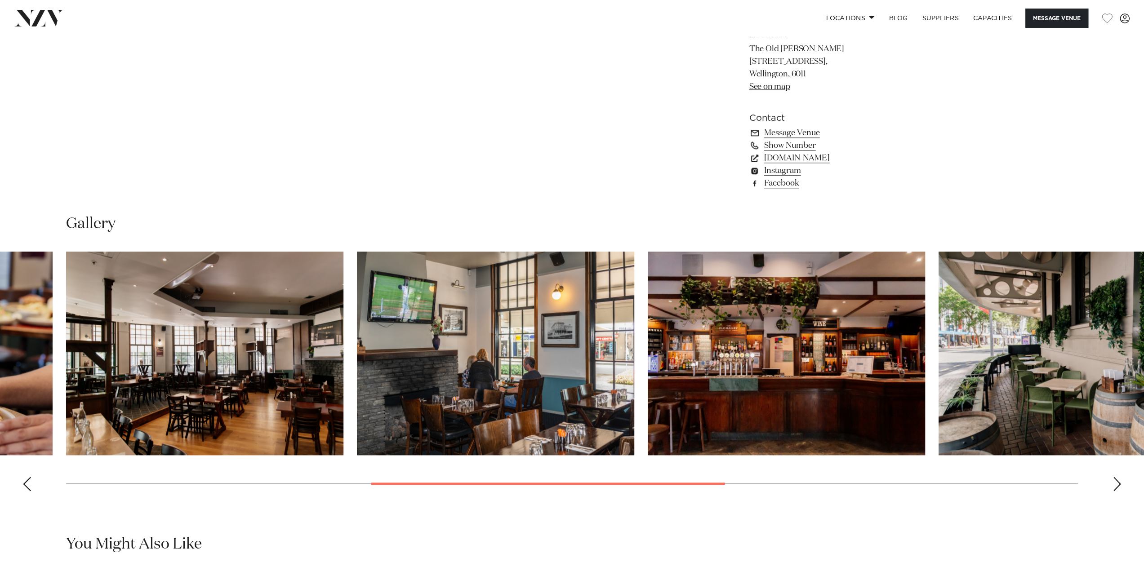
click at [1114, 481] on div "Next slide" at bounding box center [1117, 484] width 9 height 14
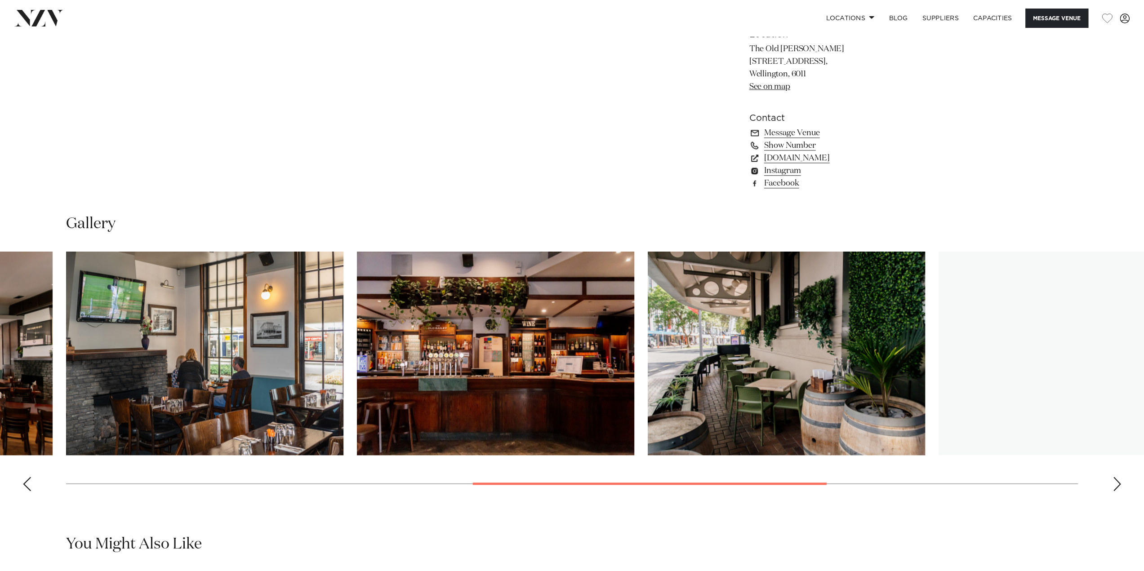
click at [1114, 481] on div "Next slide" at bounding box center [1117, 484] width 9 height 14
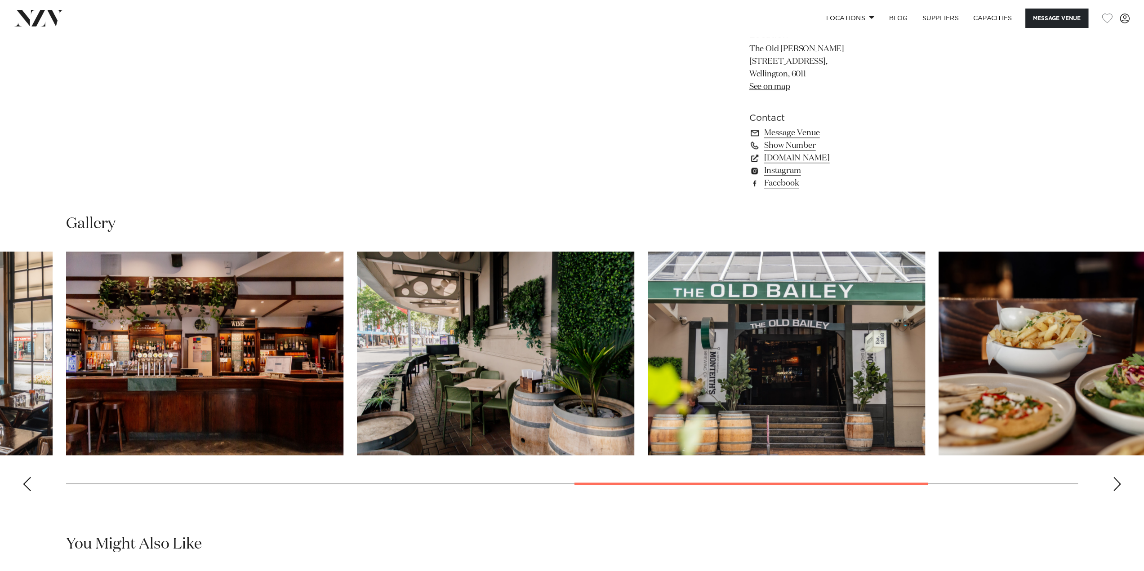
click at [1114, 481] on div "Next slide" at bounding box center [1117, 484] width 9 height 14
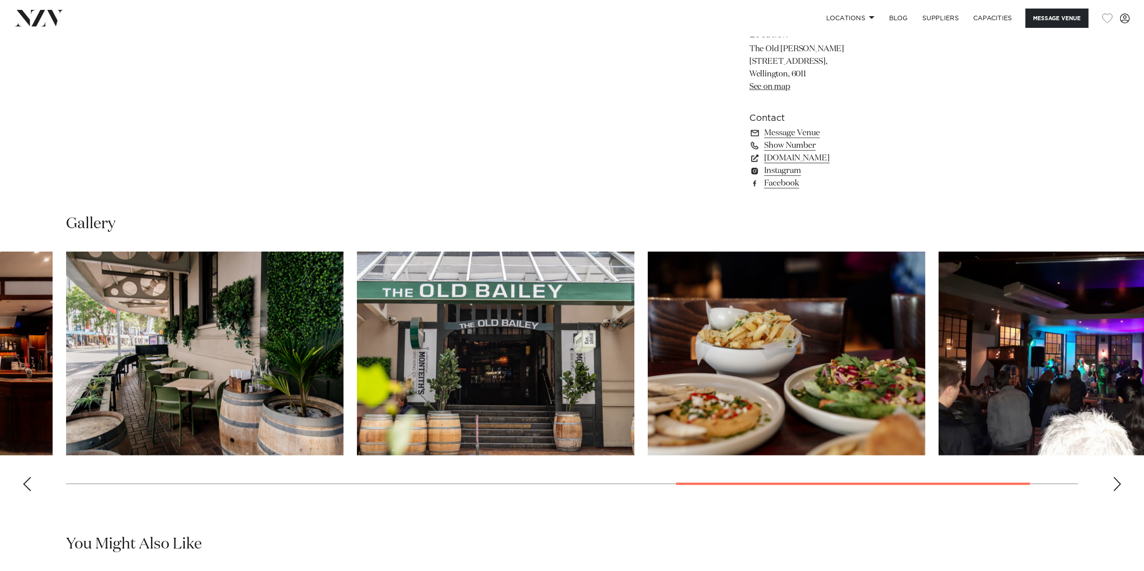
click at [1114, 481] on div "Next slide" at bounding box center [1117, 484] width 9 height 14
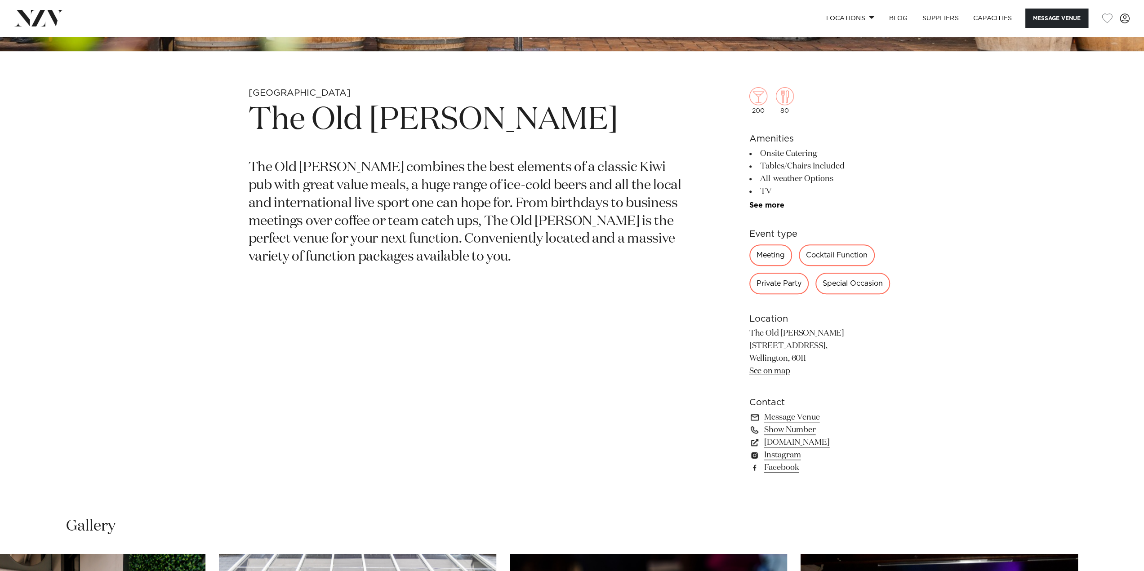
scroll to position [330, 0]
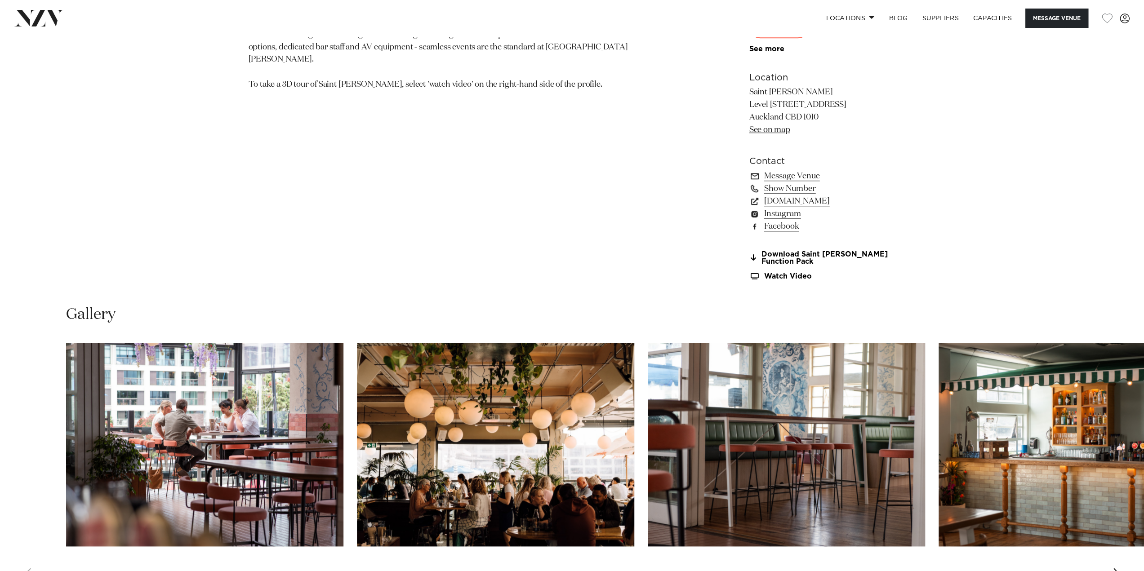
scroll to position [989, 0]
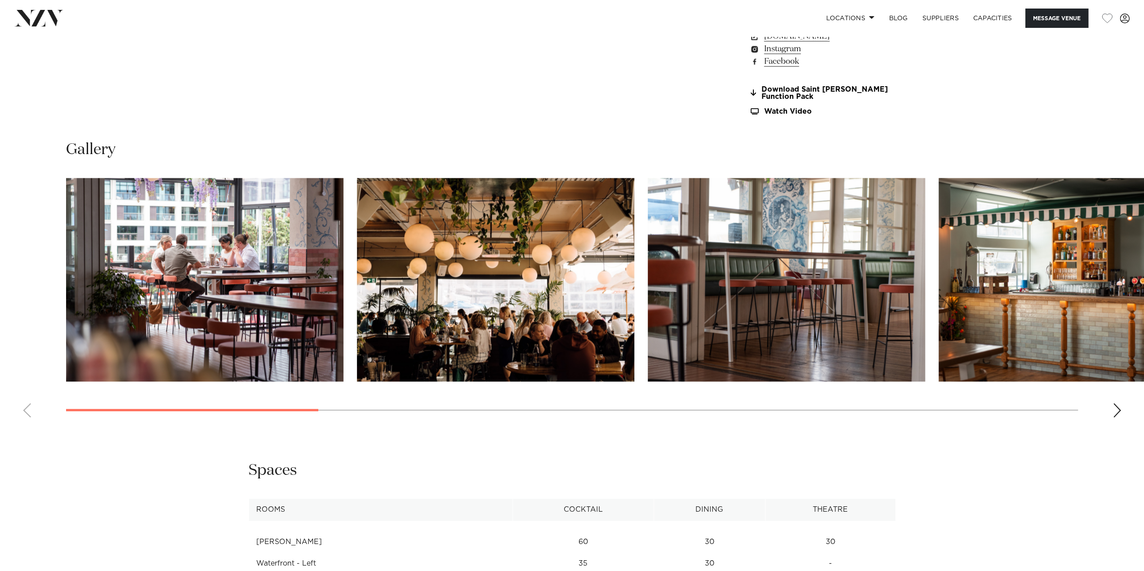
click at [1120, 410] on div "Next slide" at bounding box center [1117, 410] width 9 height 14
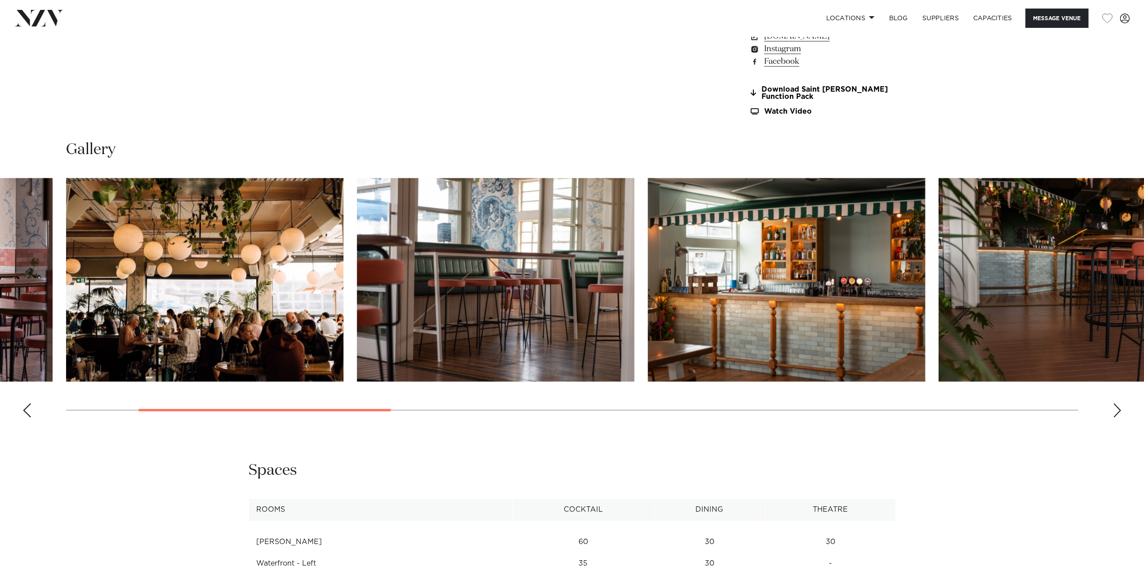
click at [1120, 410] on div "Next slide" at bounding box center [1117, 410] width 9 height 14
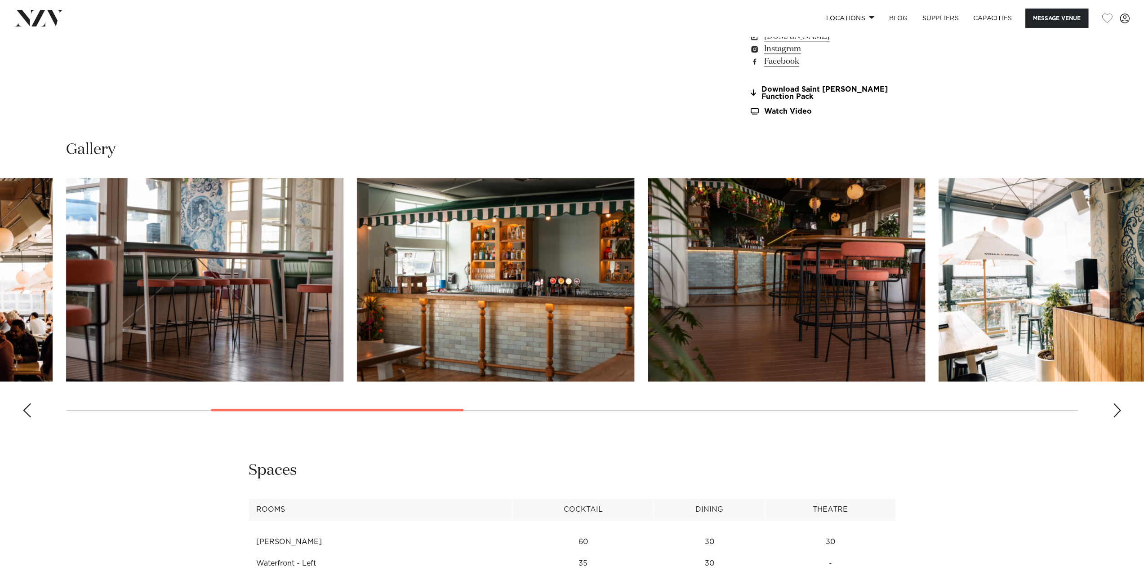
click at [1120, 410] on div "Next slide" at bounding box center [1117, 410] width 9 height 14
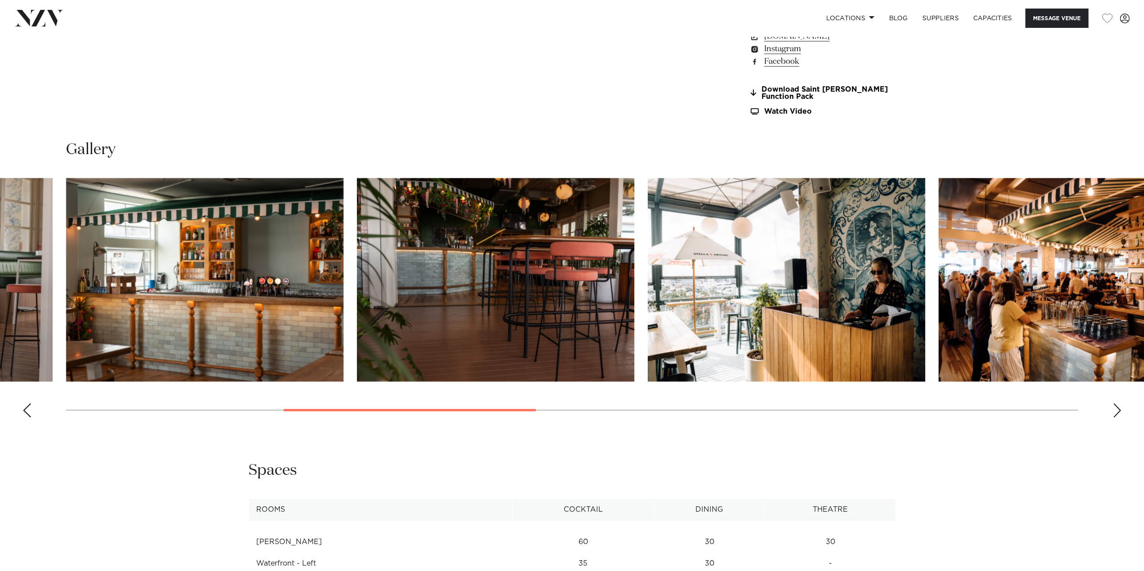
click at [1120, 410] on div "Next slide" at bounding box center [1117, 410] width 9 height 14
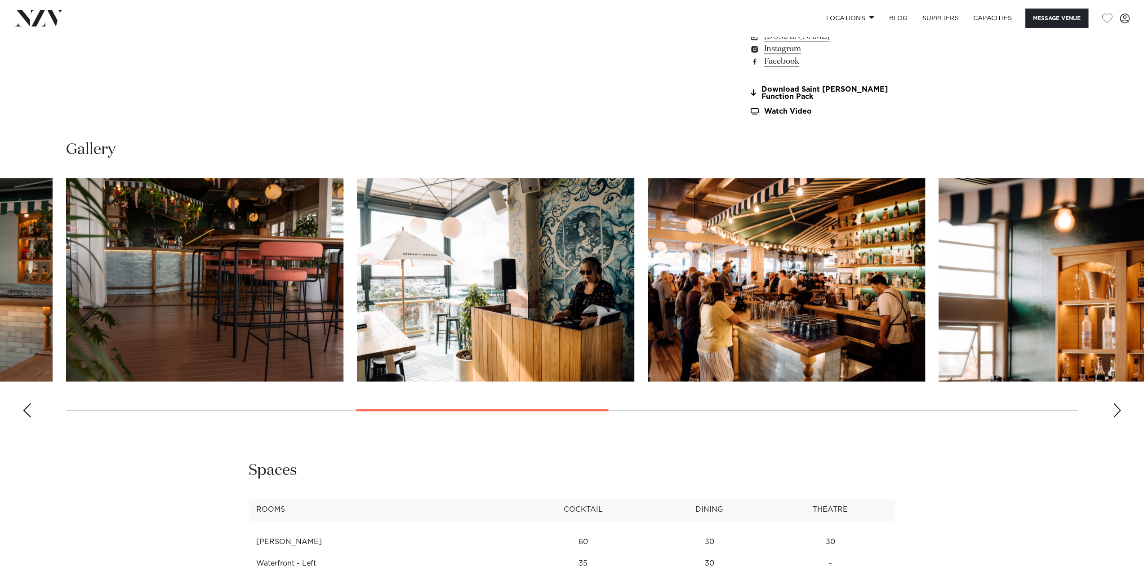
click at [1120, 410] on div "Next slide" at bounding box center [1117, 410] width 9 height 14
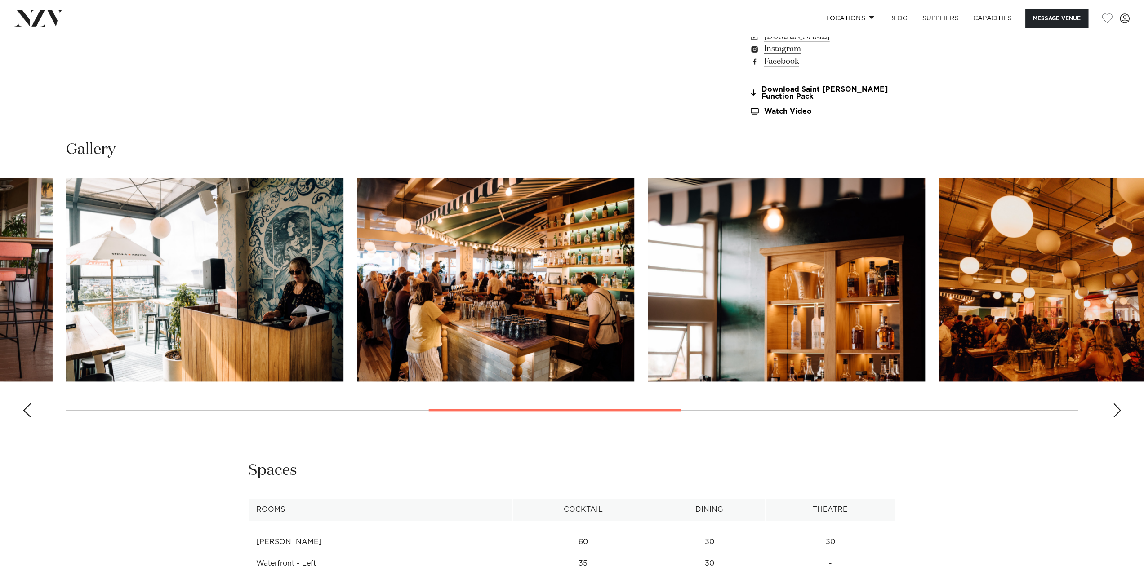
click at [1120, 410] on div "Next slide" at bounding box center [1117, 410] width 9 height 14
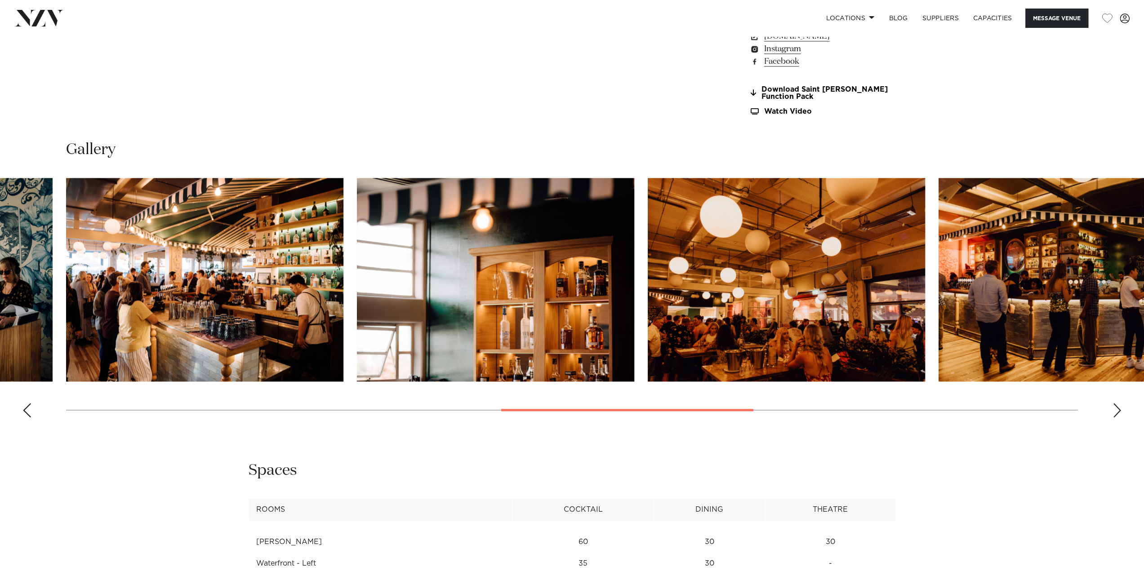
click at [1120, 410] on div "Next slide" at bounding box center [1117, 410] width 9 height 14
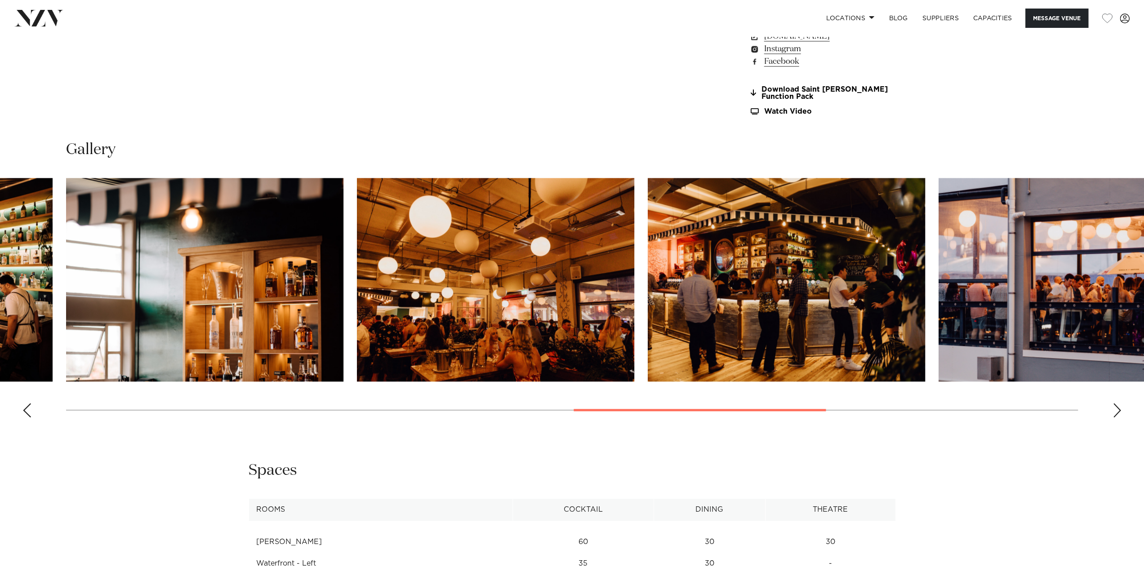
click at [1120, 410] on div "Next slide" at bounding box center [1117, 410] width 9 height 14
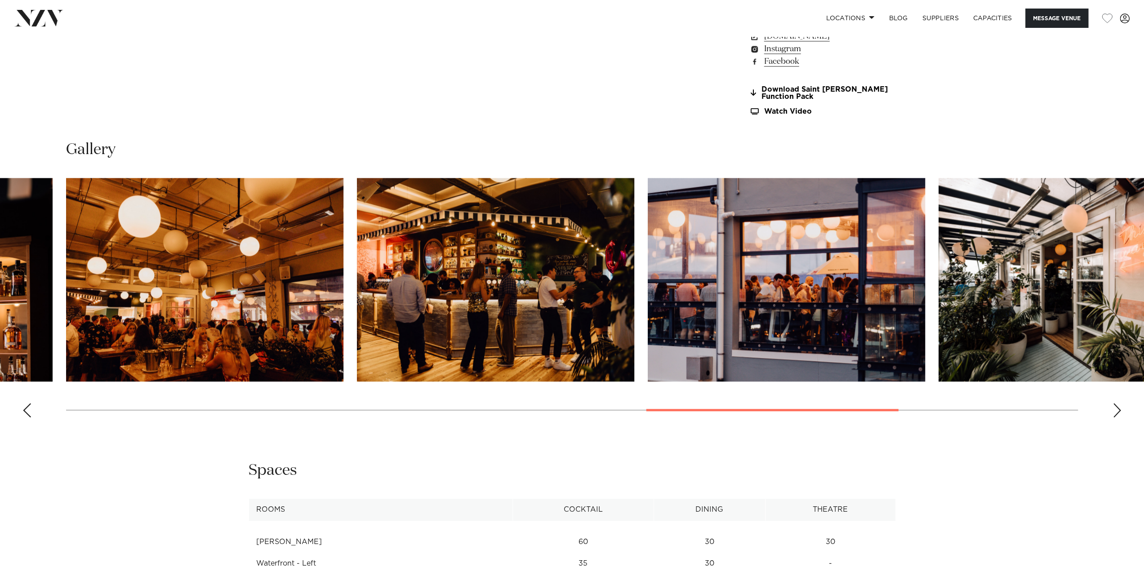
click at [1120, 410] on div "Next slide" at bounding box center [1117, 410] width 9 height 14
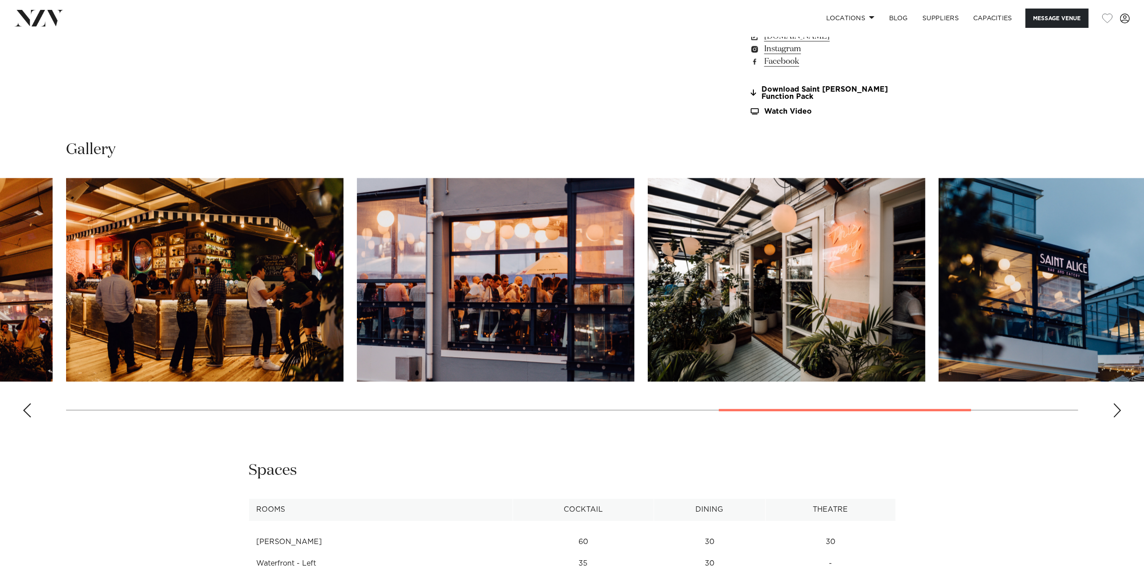
click at [1120, 410] on div "Next slide" at bounding box center [1117, 410] width 9 height 14
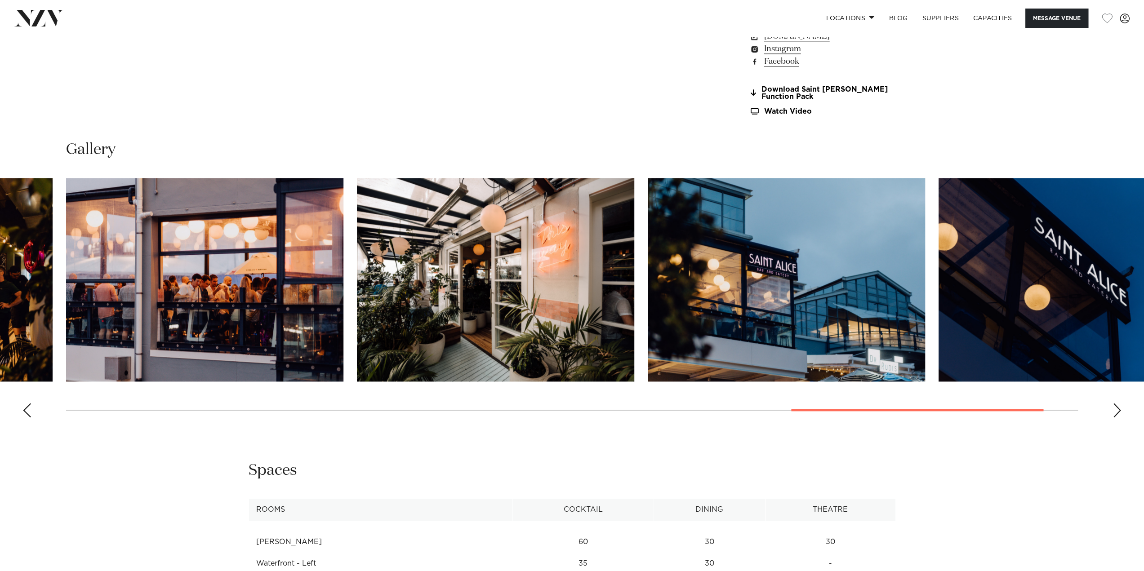
click at [1113, 409] on div "Next slide" at bounding box center [1117, 410] width 9 height 14
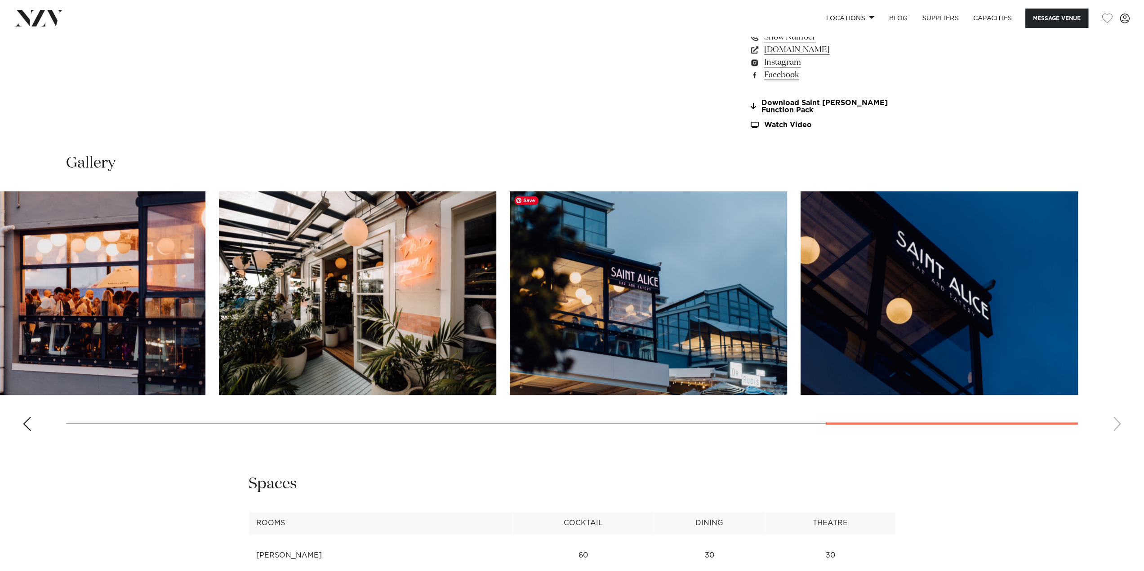
scroll to position [824, 0]
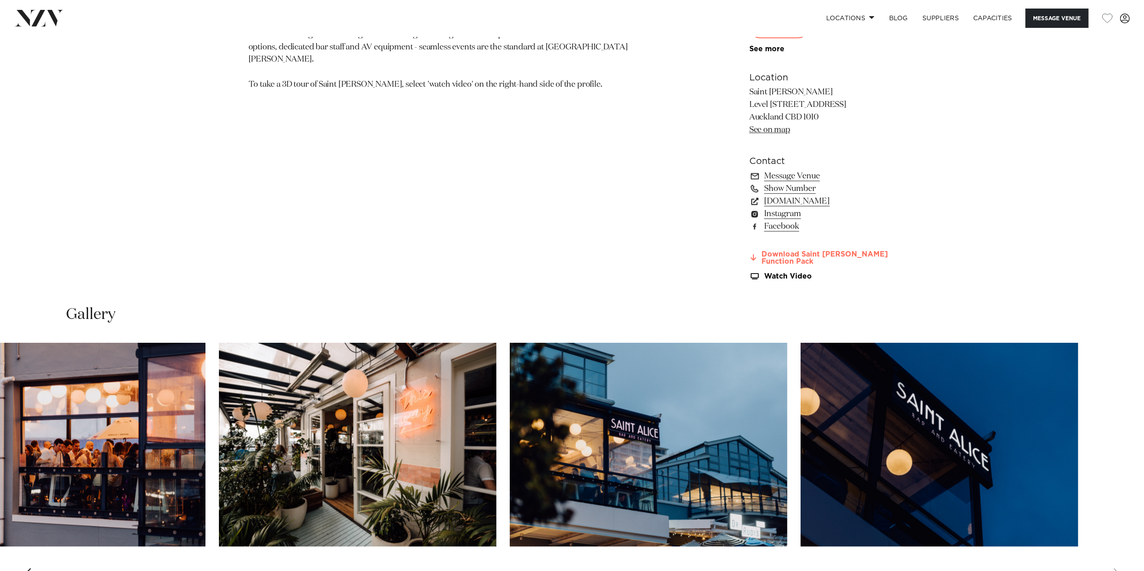
click at [849, 251] on link "Download Saint Alice Function Pack" at bounding box center [822, 258] width 147 height 15
